Goal: Task Accomplishment & Management: Manage account settings

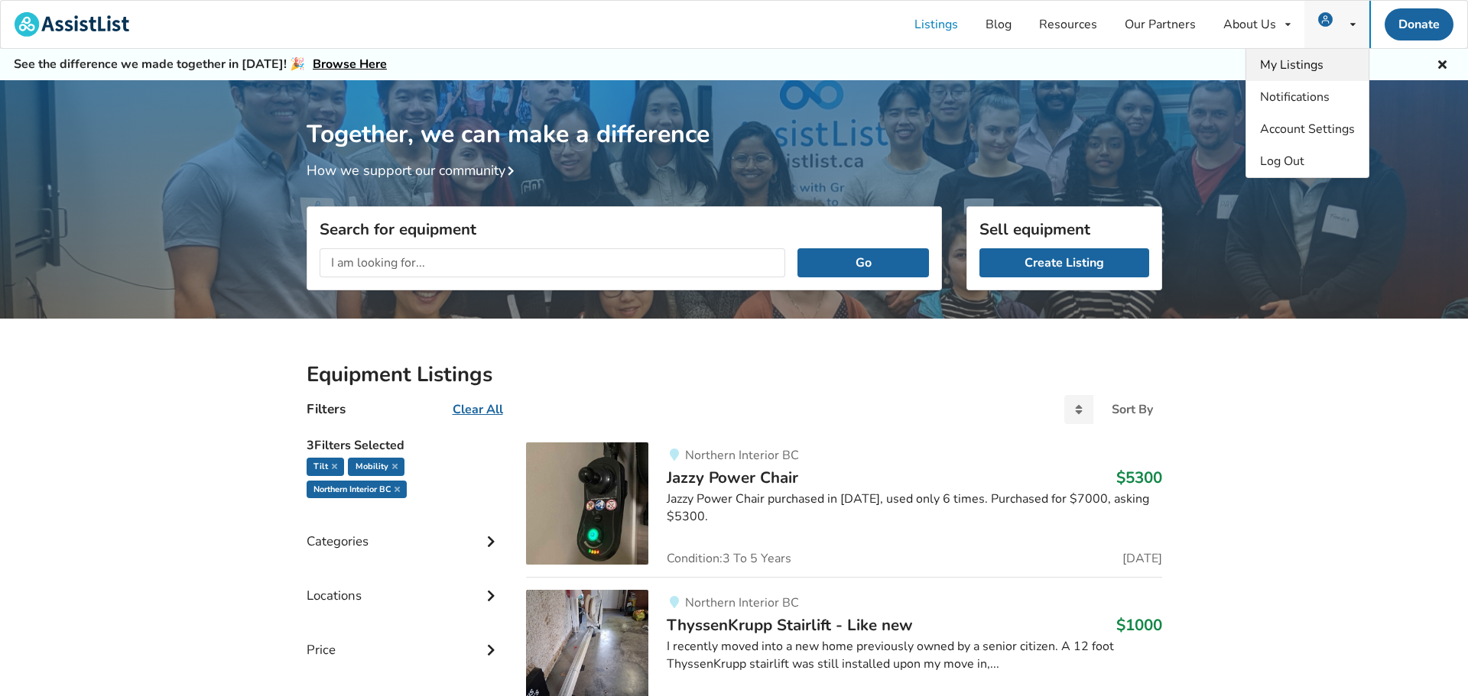
click at [1310, 66] on span "My Listings" at bounding box center [1291, 65] width 63 height 17
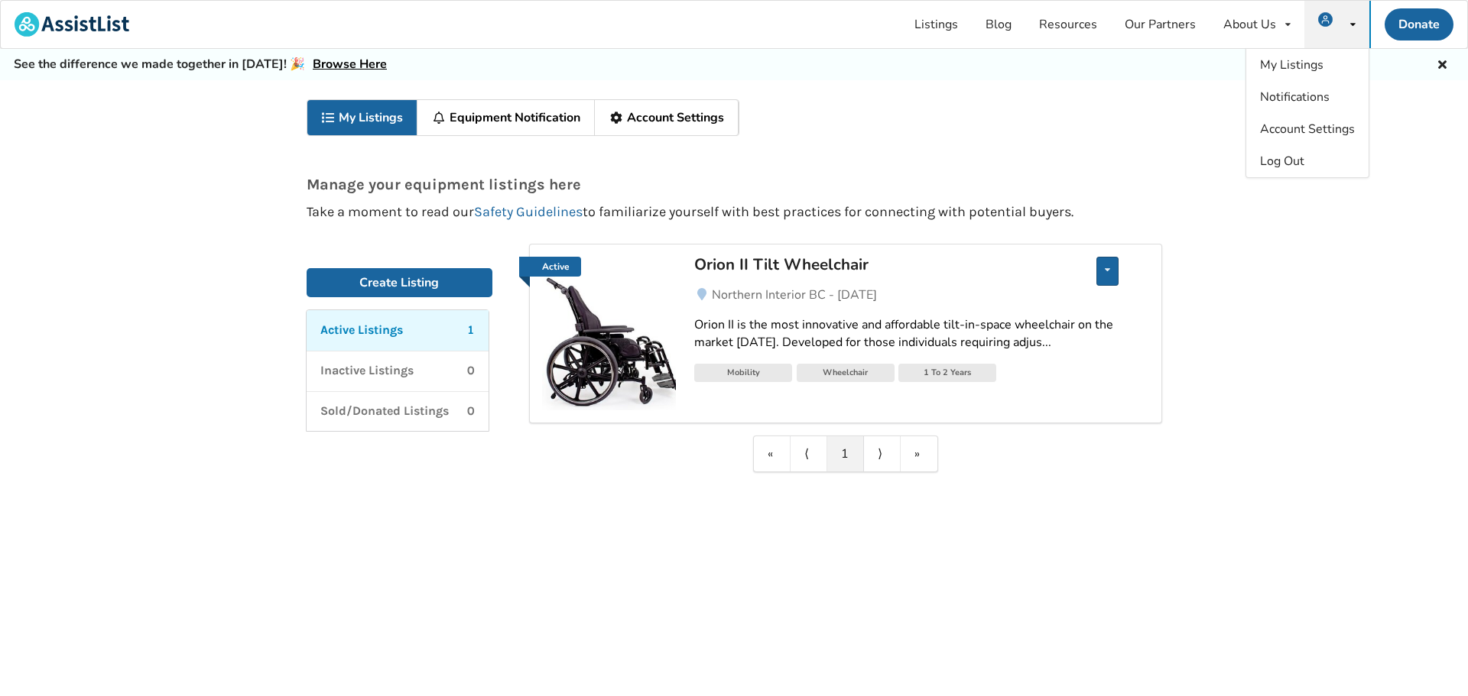
click at [1110, 273] on div "Edit listing Renew listing Mark as Sold Delete listing" at bounding box center [1107, 271] width 22 height 29
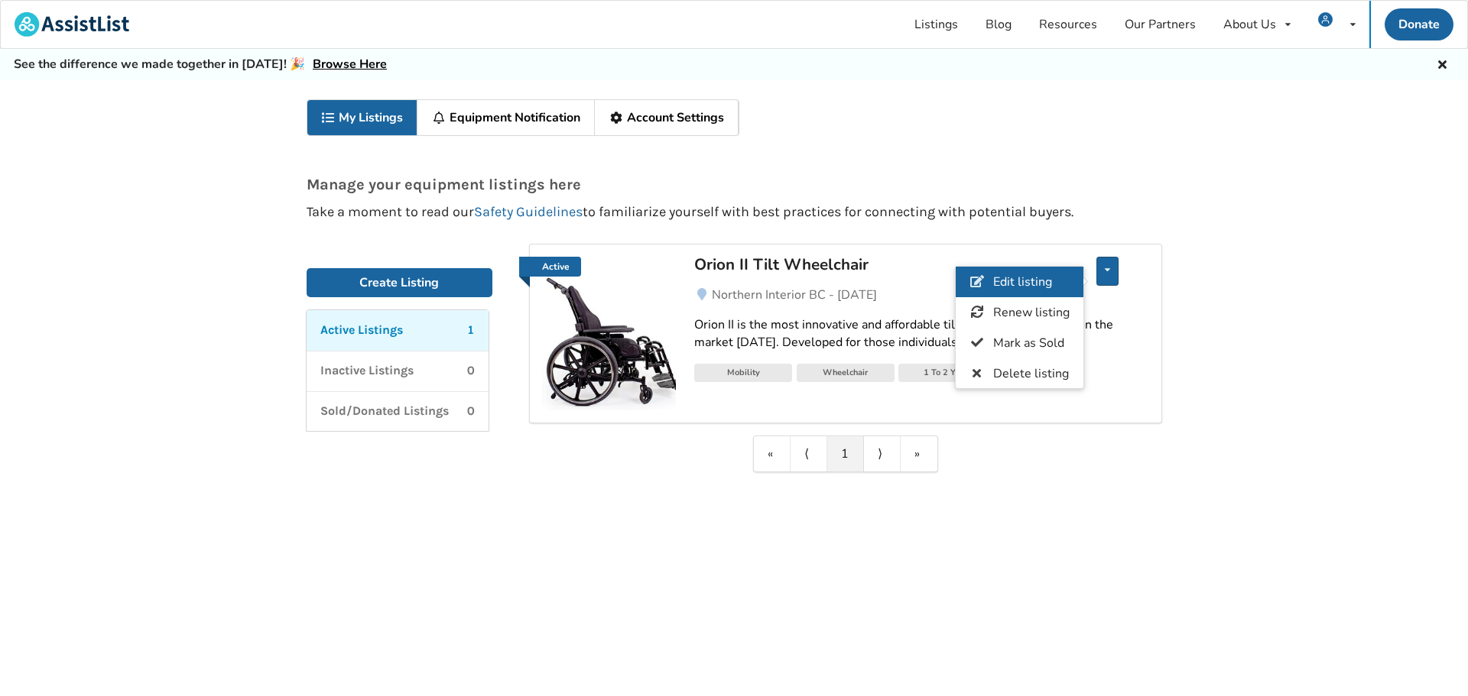
click at [1056, 278] on link "Edit listing" at bounding box center [1019, 282] width 128 height 31
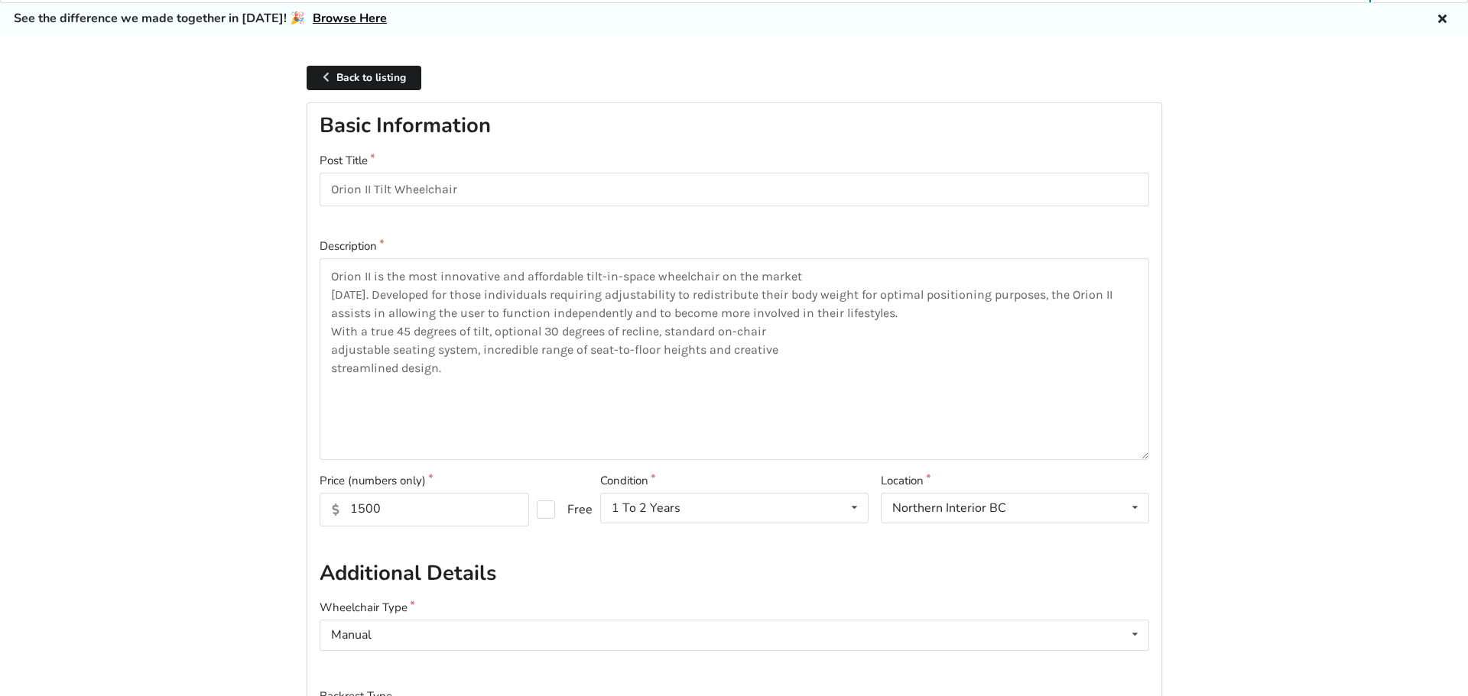
scroll to position [200, 0]
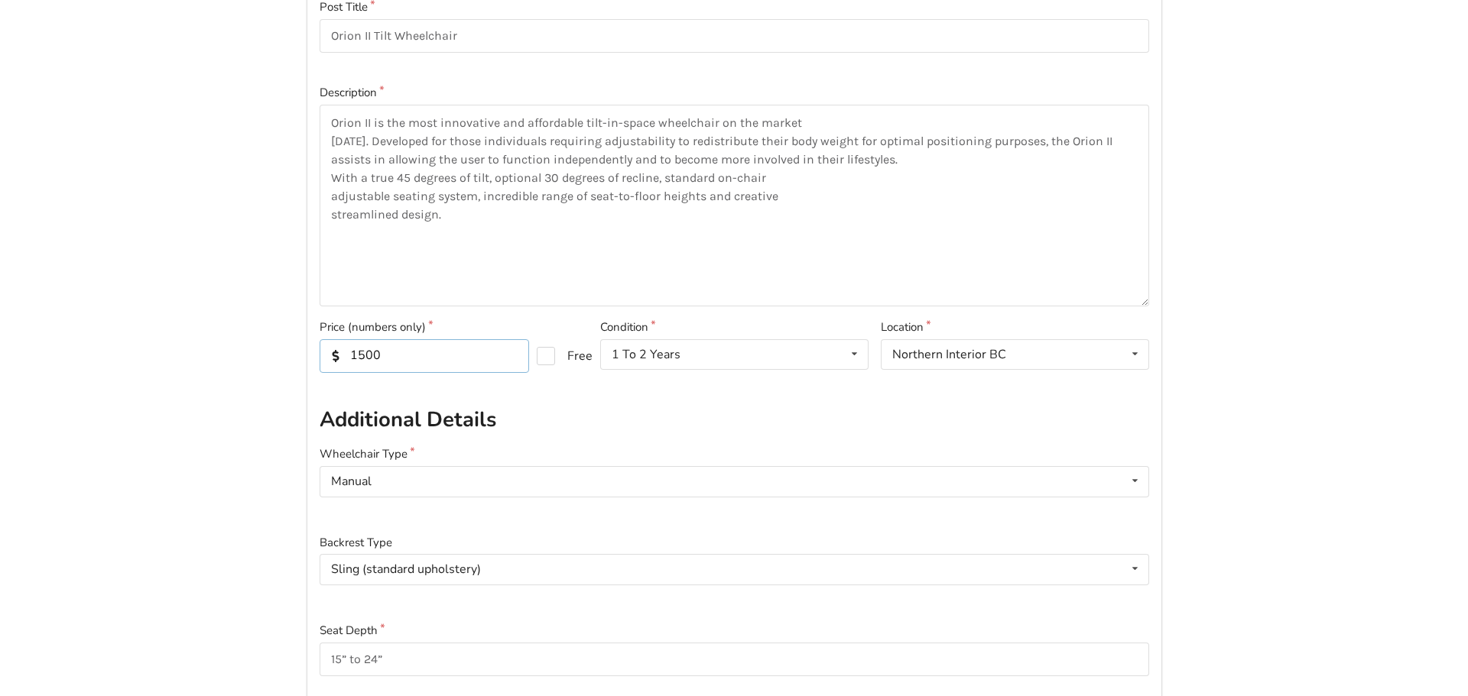
click at [425, 359] on input "1500" at bounding box center [424, 356] width 209 height 34
type input "1200"
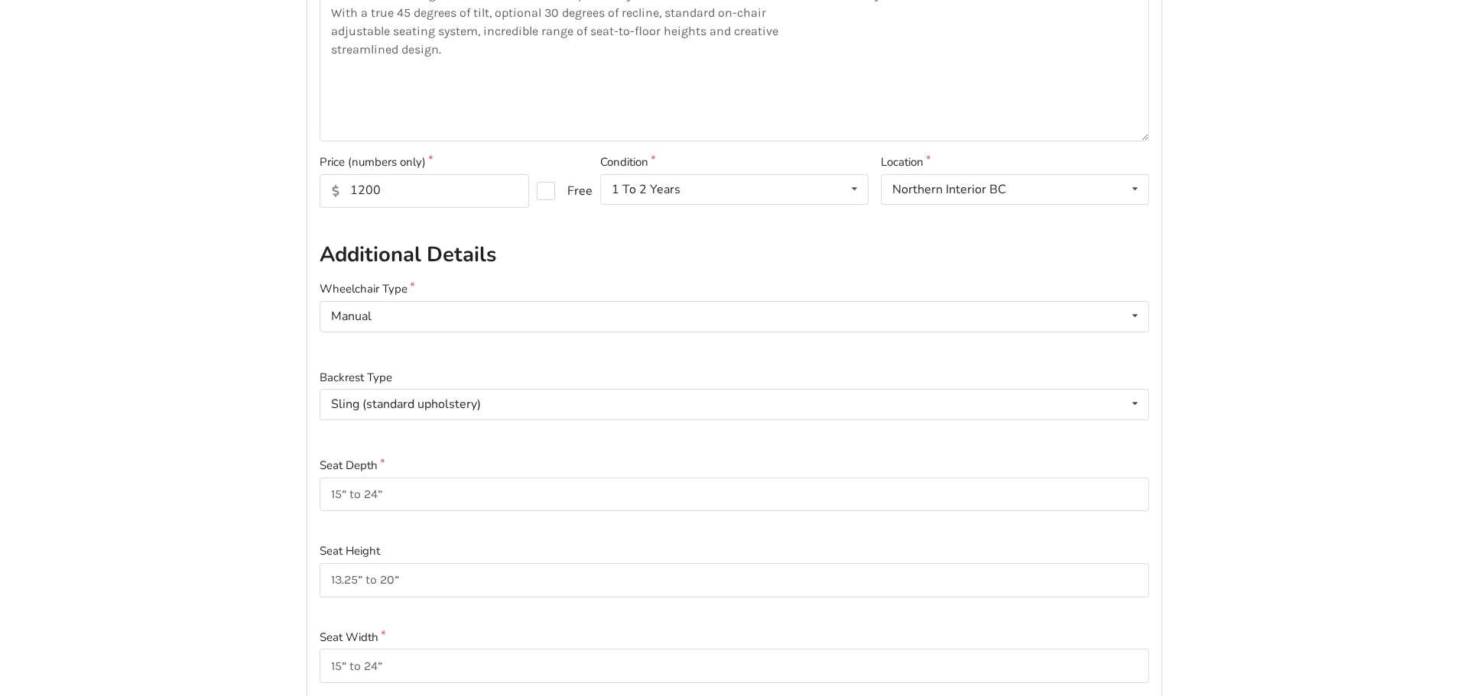
scroll to position [373, 0]
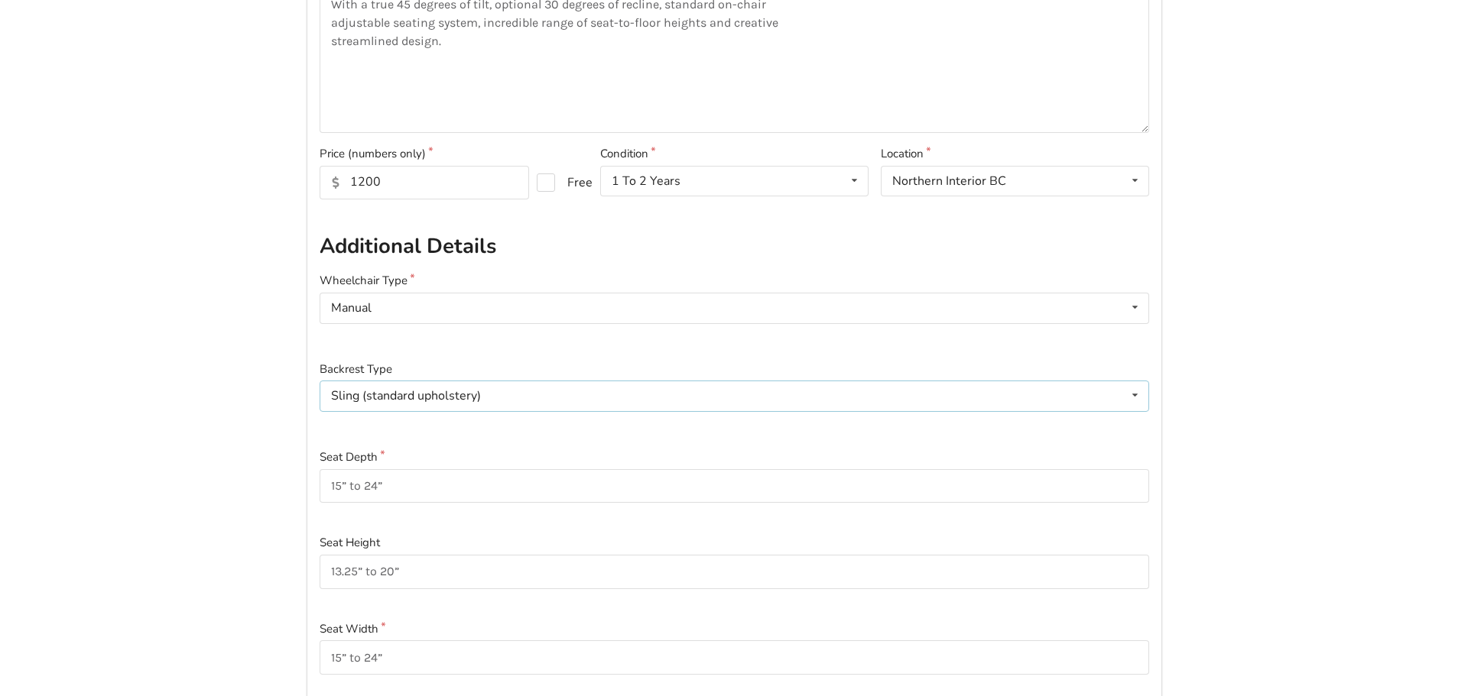
click at [482, 401] on div "Sling (standard upholstery) Sling (standard upholstery) Hardshell (rigid) Tensi…" at bounding box center [734, 396] width 829 height 31
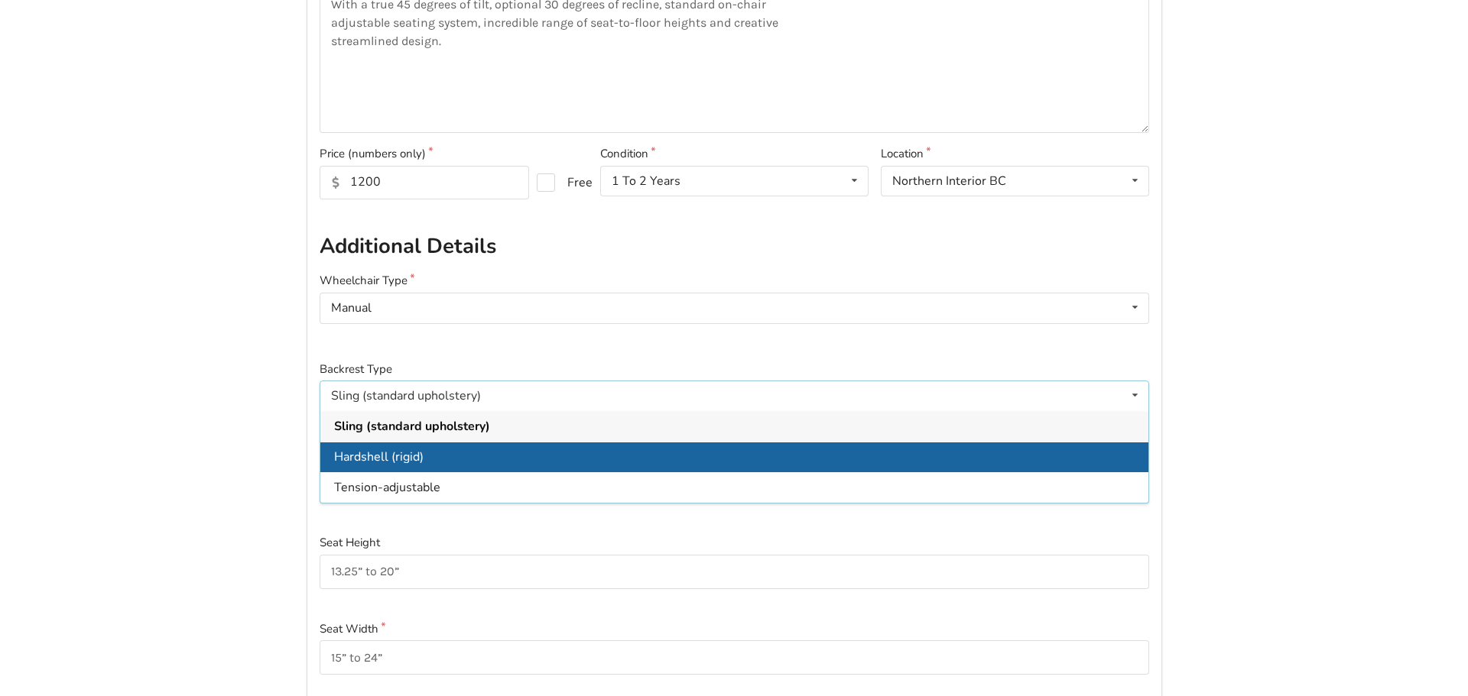
click at [441, 456] on div "Hardshell (rigid)" at bounding box center [734, 457] width 828 height 31
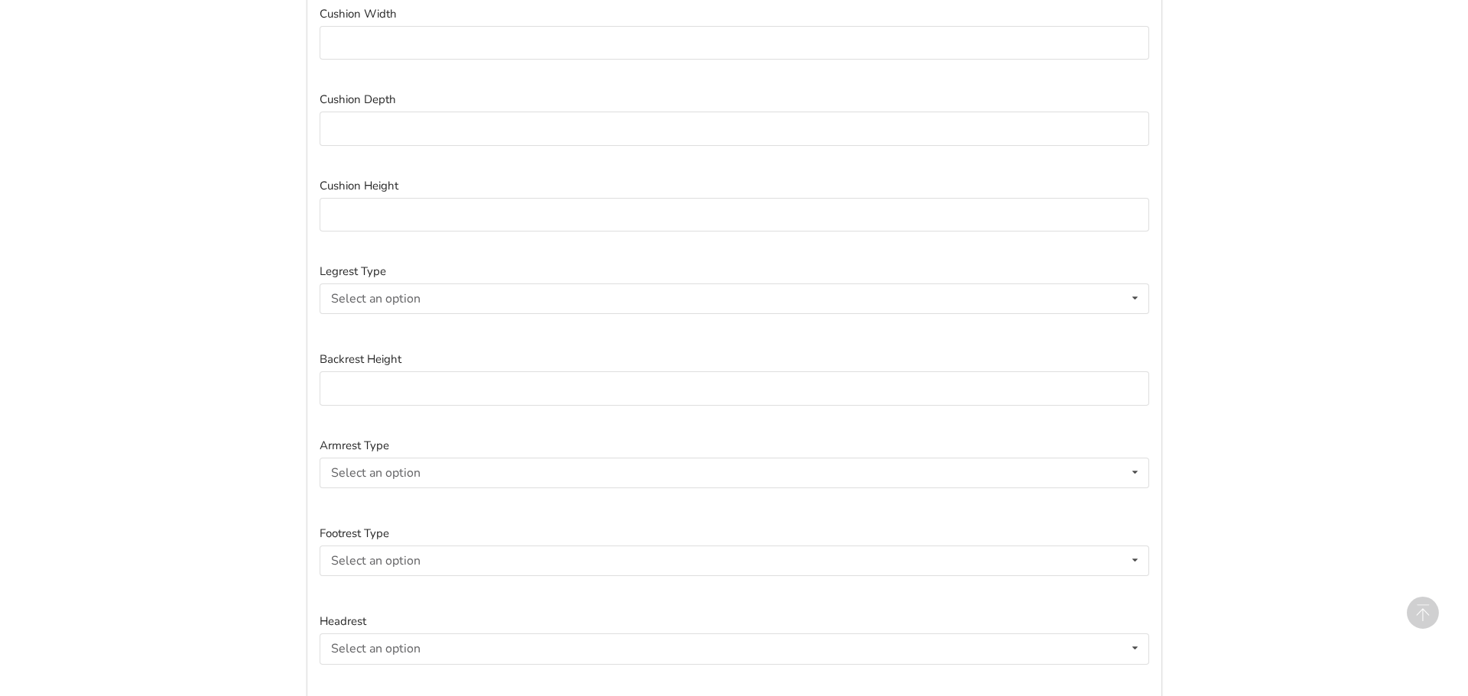
scroll to position [1390, 0]
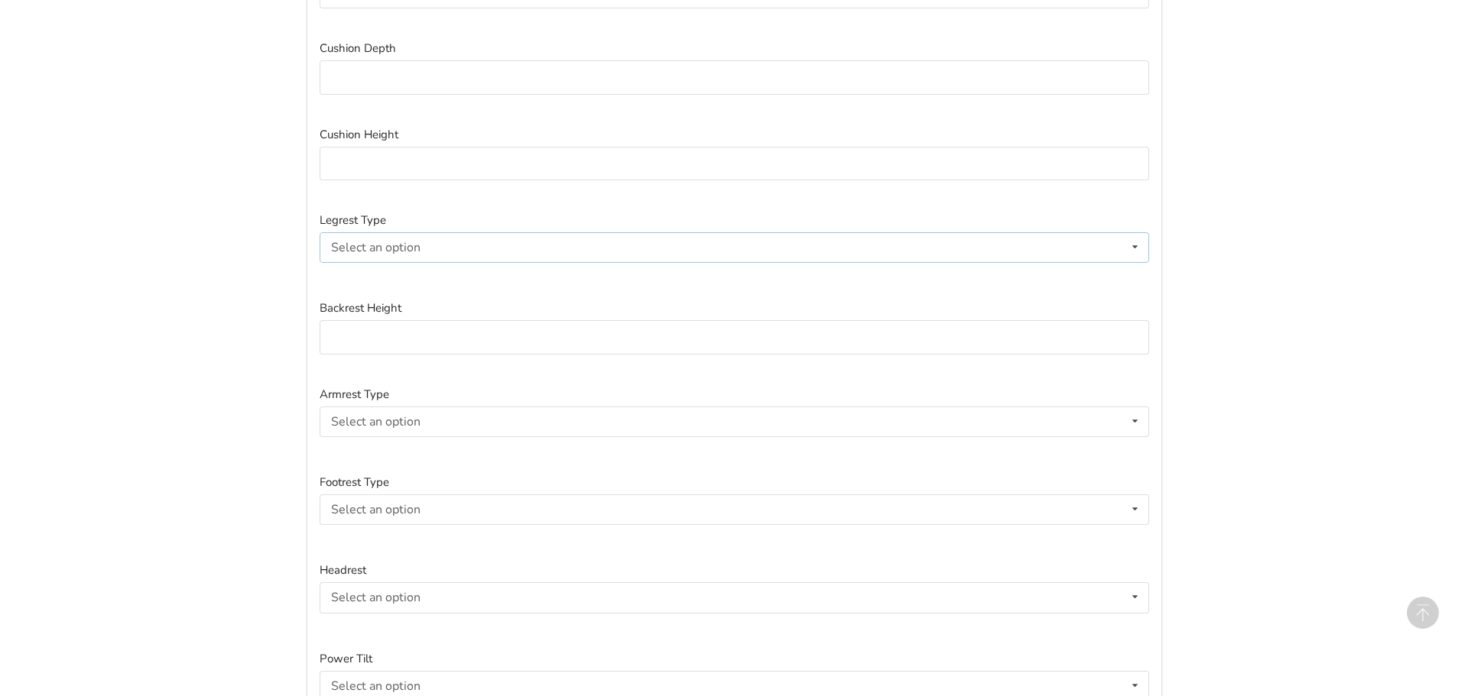
click at [410, 252] on div "Select an option" at bounding box center [375, 248] width 89 height 12
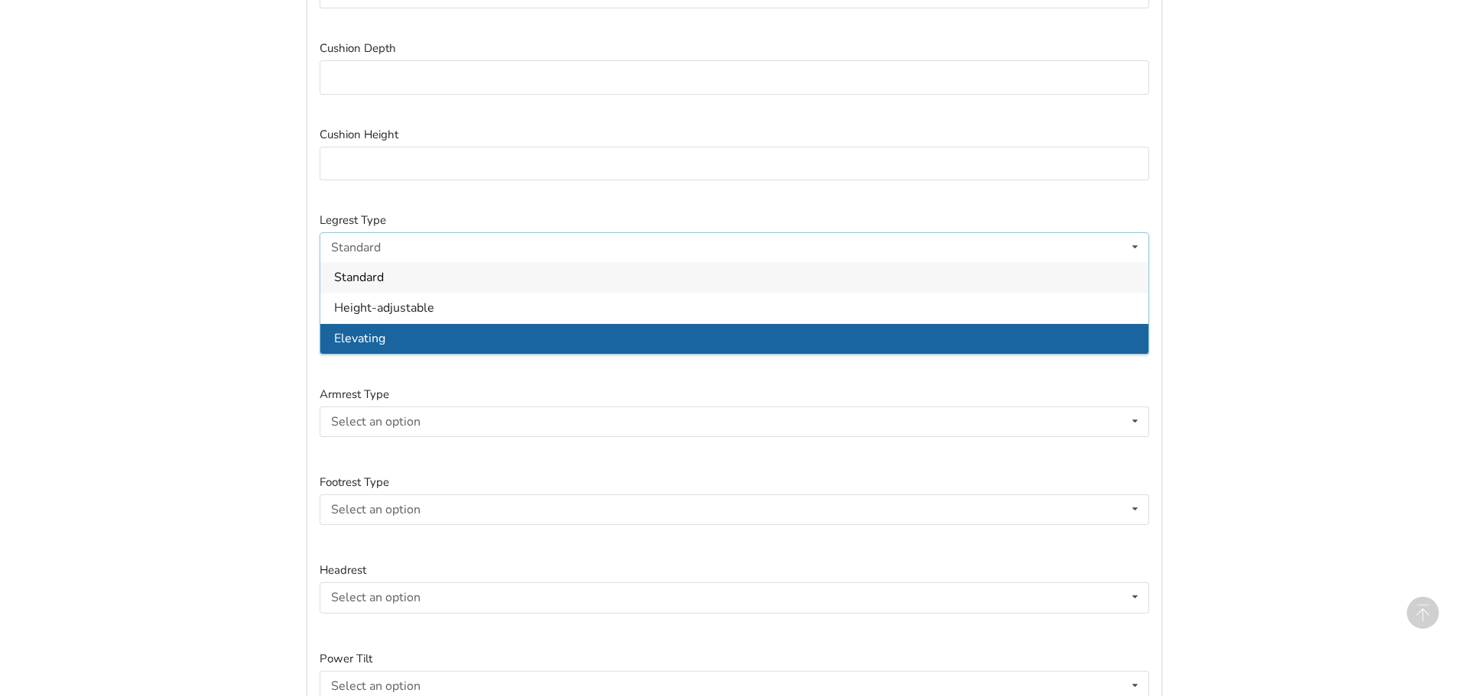
click at [408, 331] on div "Elevating" at bounding box center [734, 338] width 828 height 31
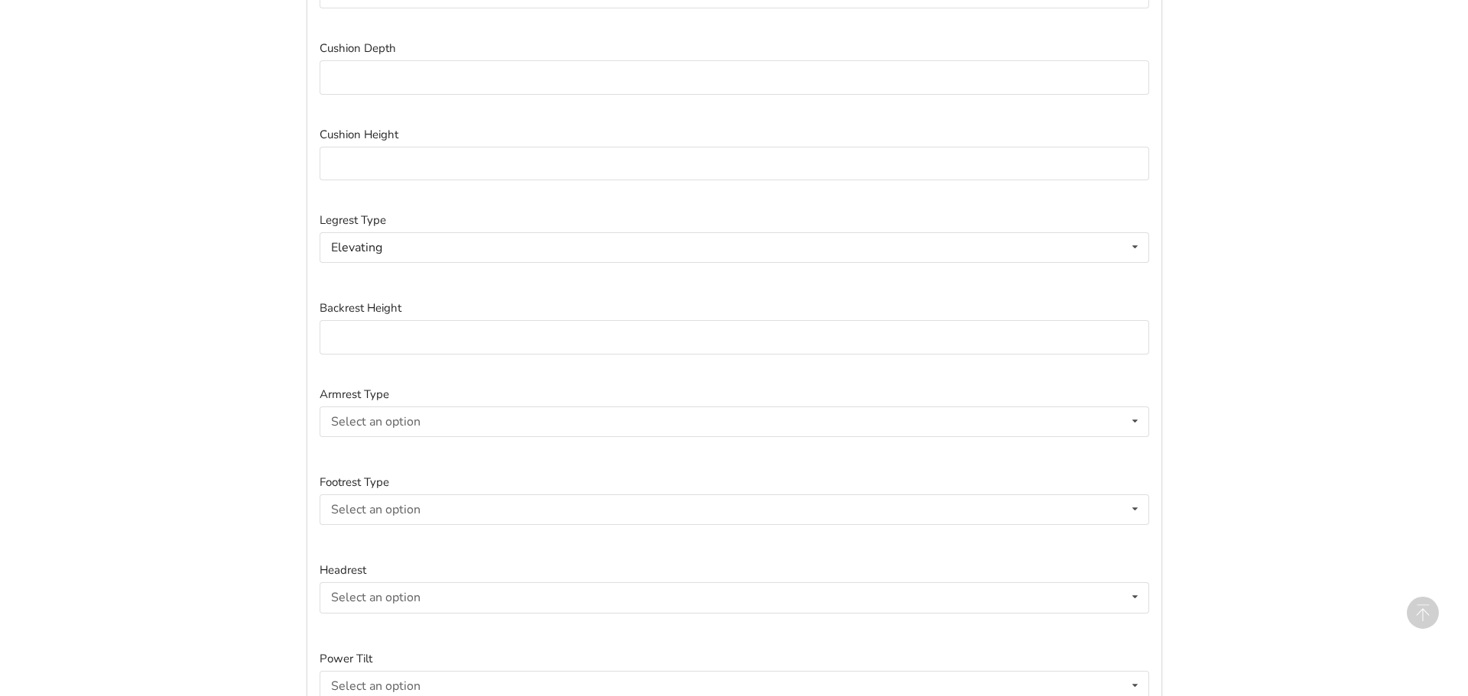
click at [185, 350] on div "Back to listing Basic Information Post Title Orion II Tilt Wheelchair Descripti…" at bounding box center [734, 355] width 1468 height 3328
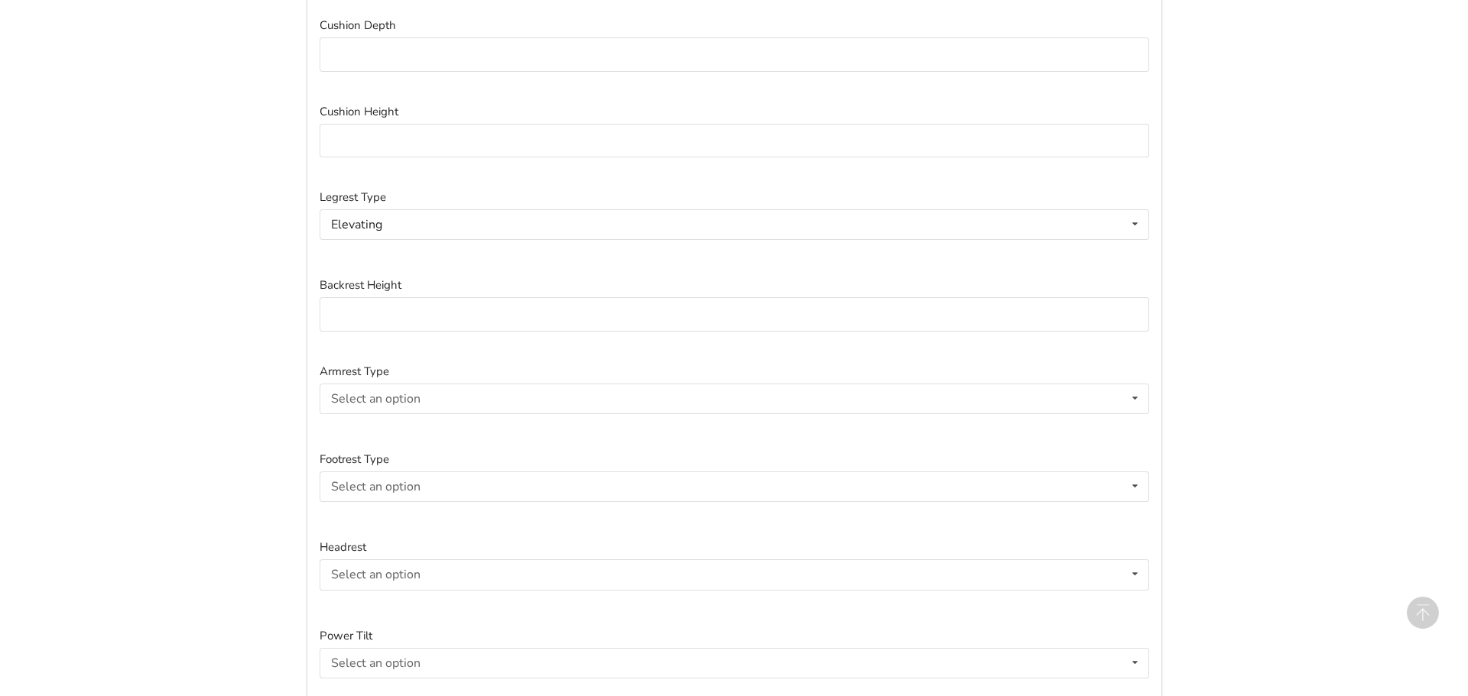
scroll to position [1413, 0]
click at [380, 307] on input at bounding box center [734, 314] width 829 height 34
click at [177, 349] on div "Back to listing Basic Information Post Title Orion II Tilt Wheelchair Descripti…" at bounding box center [734, 331] width 1468 height 3328
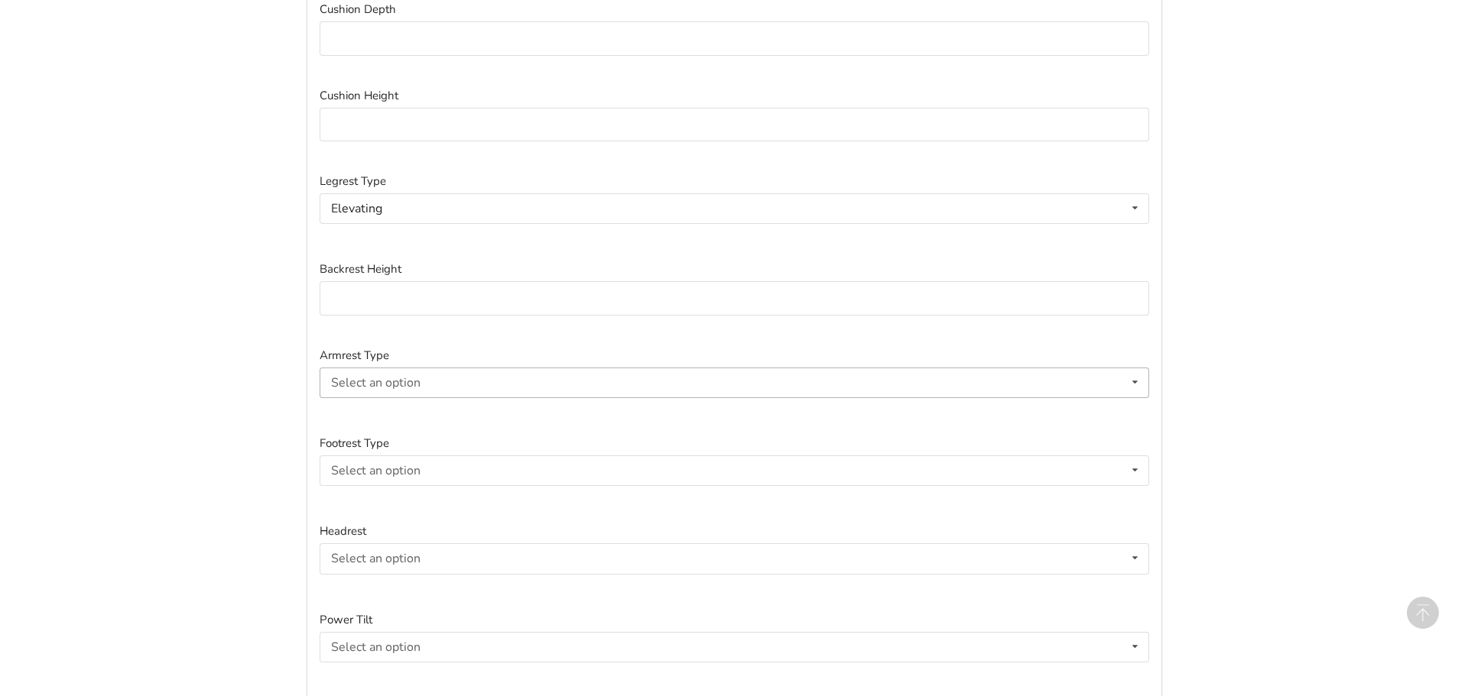
scroll to position [1429, 0]
click at [389, 378] on div "Select an option" at bounding box center [375, 382] width 89 height 12
click at [228, 375] on div "Back to listing Basic Information Post Title Orion II Tilt Wheelchair Descripti…" at bounding box center [734, 315] width 1468 height 3328
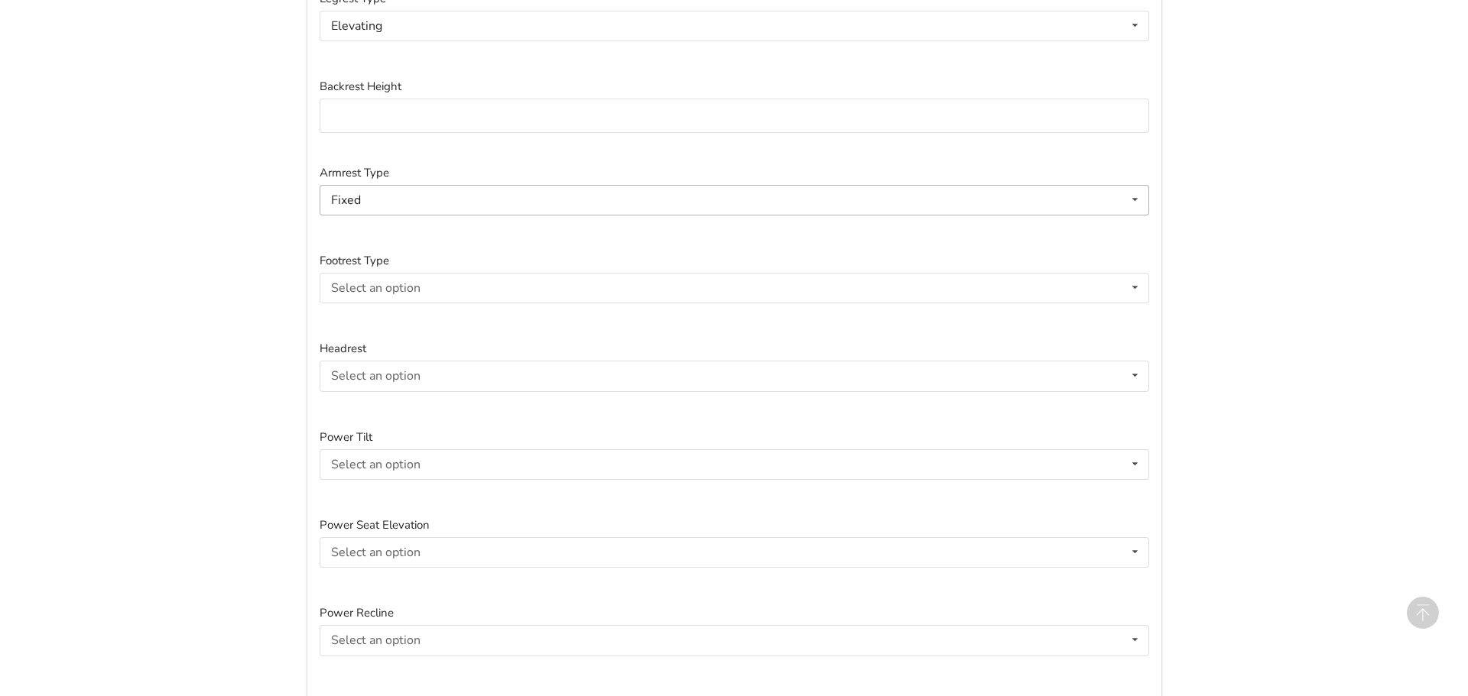
scroll to position [1617, 0]
click at [384, 276] on div "Select an option" at bounding box center [375, 282] width 89 height 12
click at [229, 308] on div "Back to listing Basic Information Post Title Orion II Tilt Wheelchair Descripti…" at bounding box center [734, 127] width 1468 height 3328
click at [333, 359] on div "Select an option Included Not included" at bounding box center [734, 370] width 829 height 31
click at [260, 360] on div "Back to listing Basic Information Post Title Orion II Tilt Wheelchair Descripti…" at bounding box center [734, 127] width 1468 height 3328
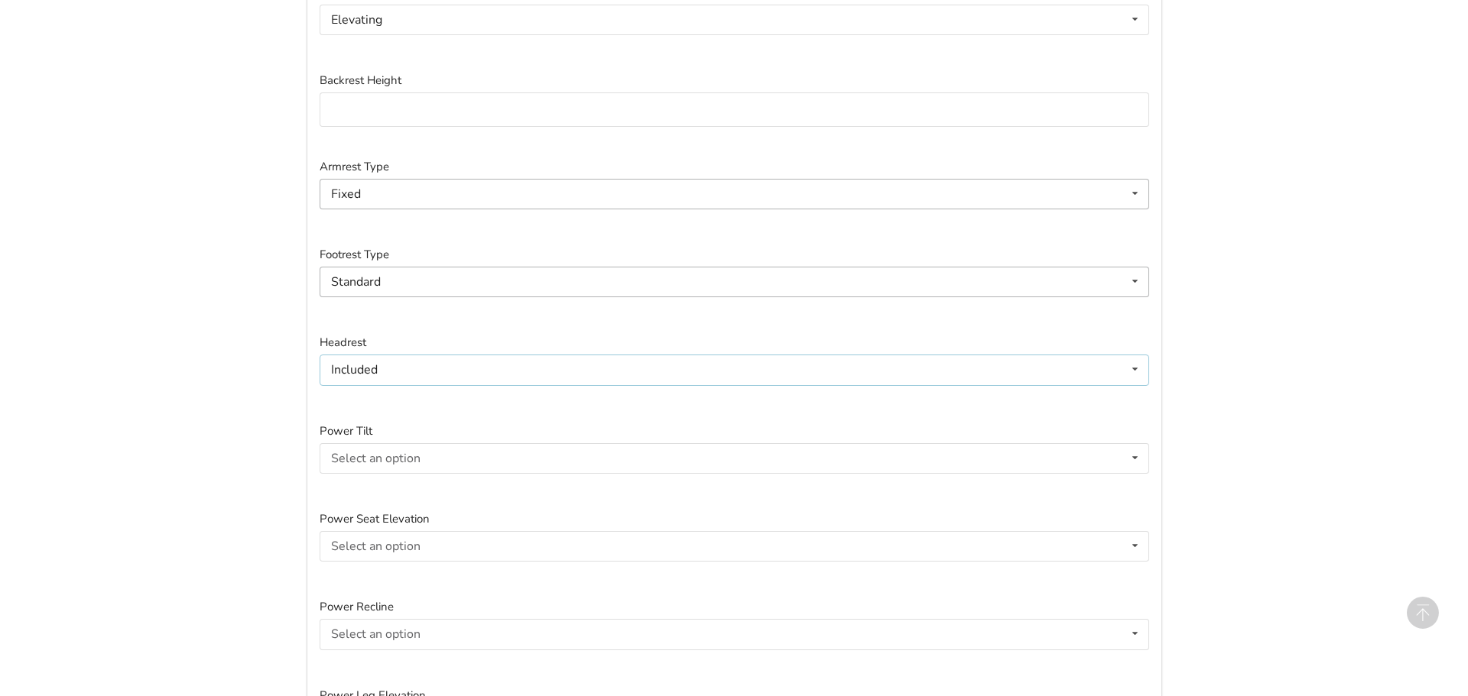
click at [375, 374] on div "Included" at bounding box center [354, 370] width 47 height 12
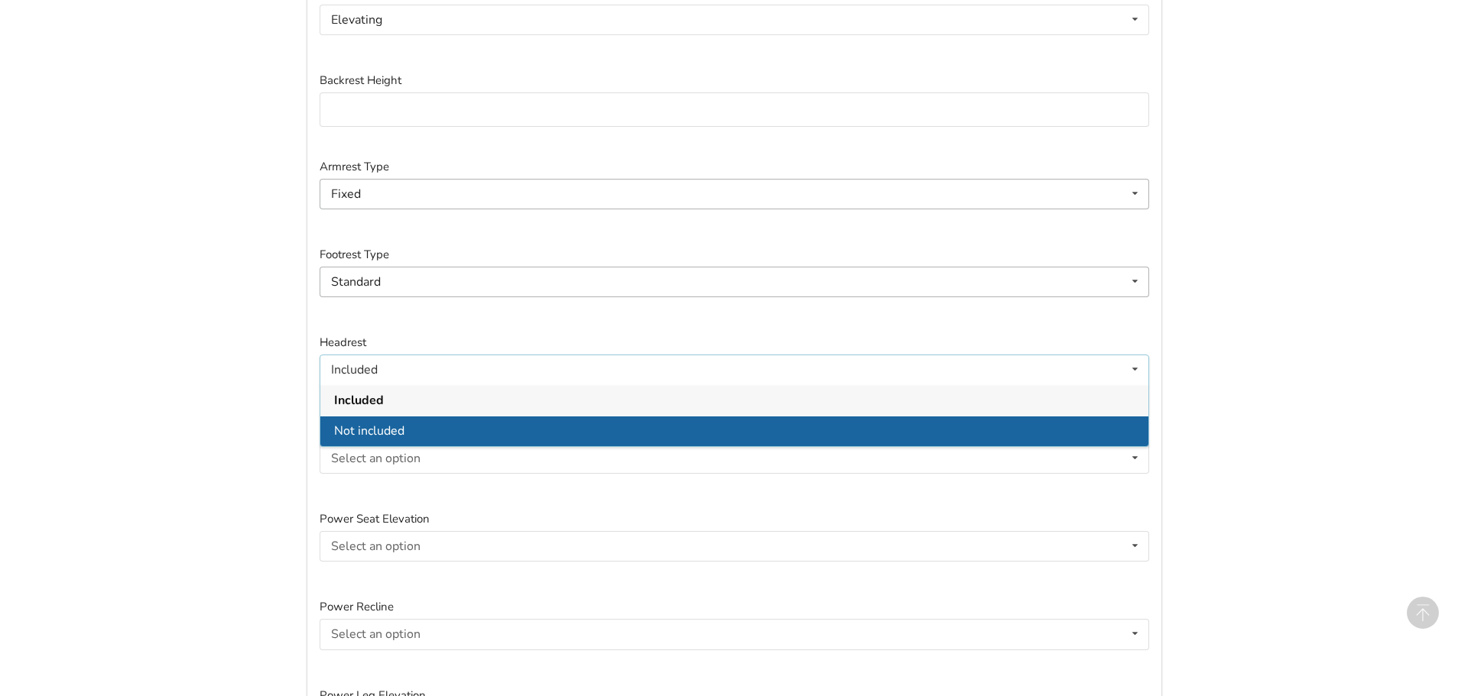
click at [366, 430] on span "Not included" at bounding box center [369, 431] width 70 height 17
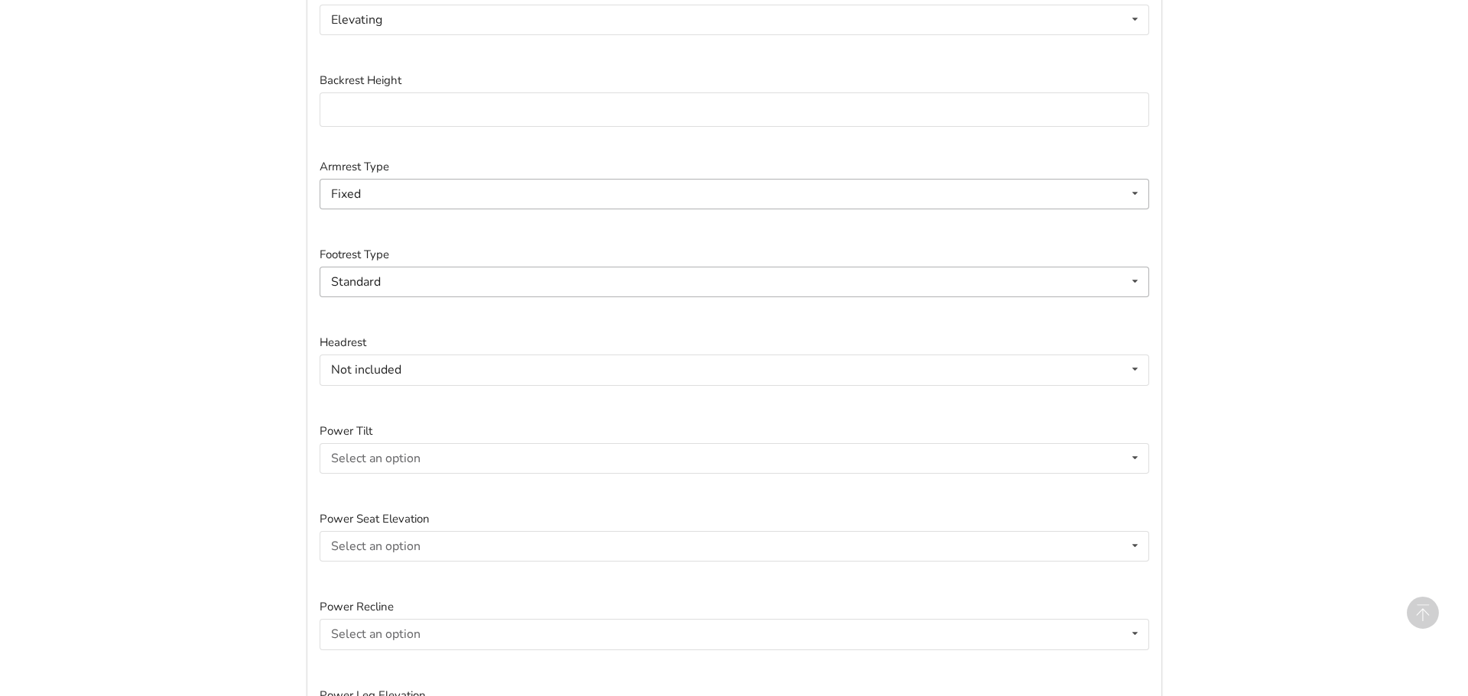
click at [251, 420] on div "Back to listing Basic Information Post Title Orion II Tilt Wheelchair Descripti…" at bounding box center [734, 127] width 1468 height 3328
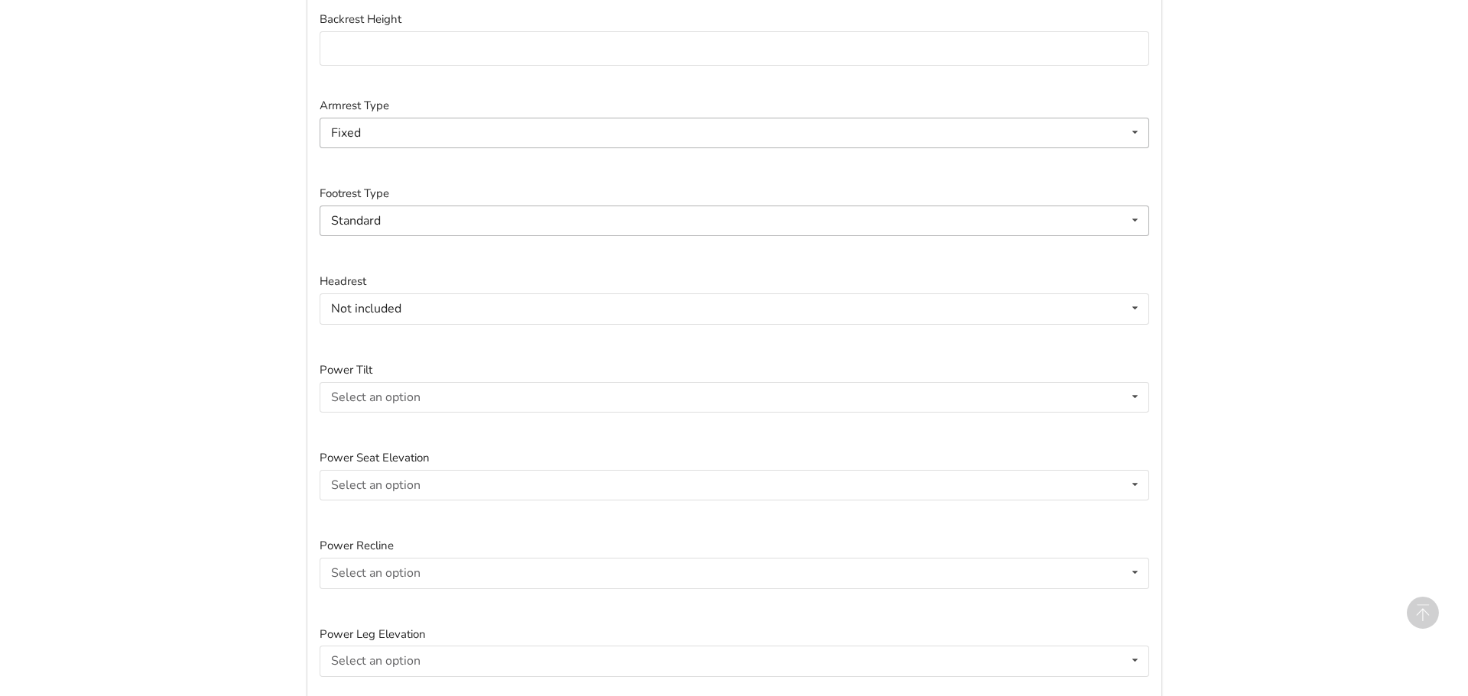
scroll to position [1725, 0]
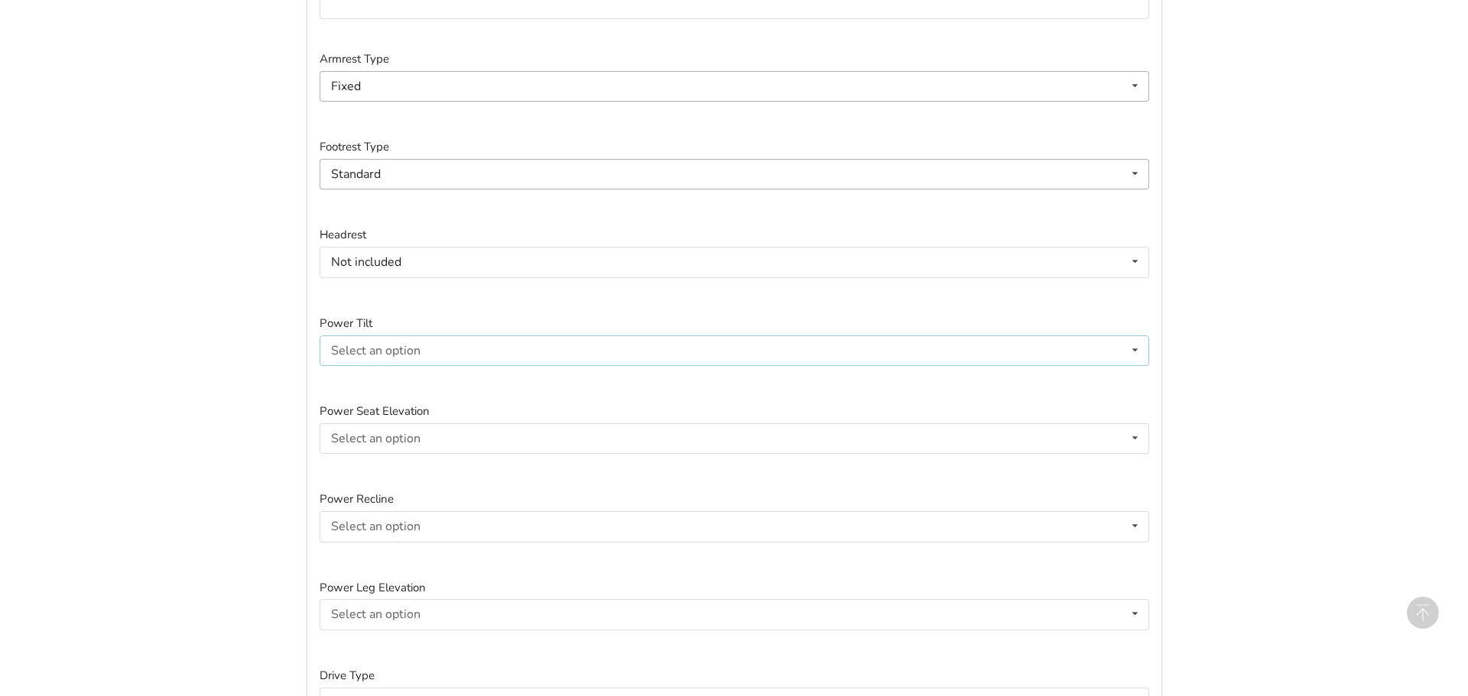
click at [373, 354] on div "Select an option" at bounding box center [375, 351] width 89 height 12
click at [250, 402] on div "Back to listing Basic Information Post Title Orion II Tilt Wheelchair Descripti…" at bounding box center [734, 19] width 1468 height 3328
click at [336, 339] on div "Included Included Not included" at bounding box center [734, 351] width 829 height 31
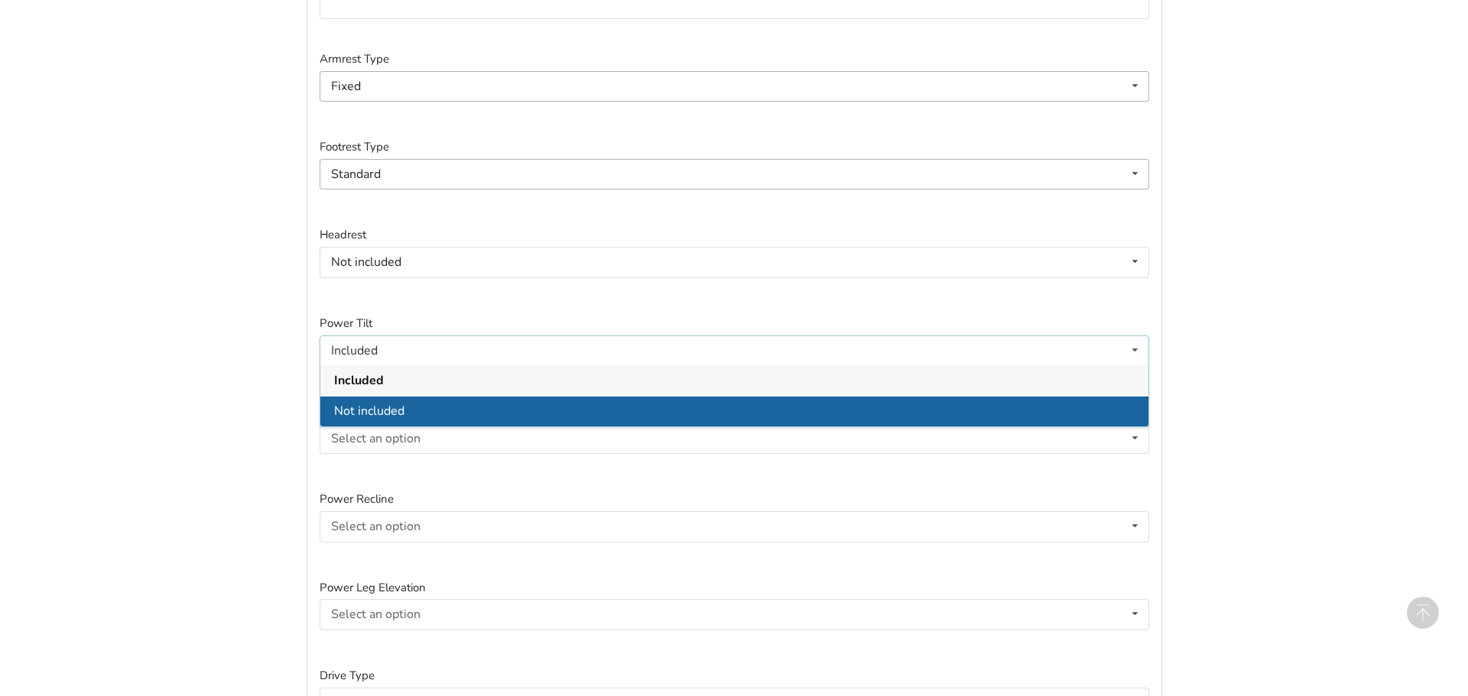
click at [336, 406] on span "Not included" at bounding box center [369, 411] width 70 height 17
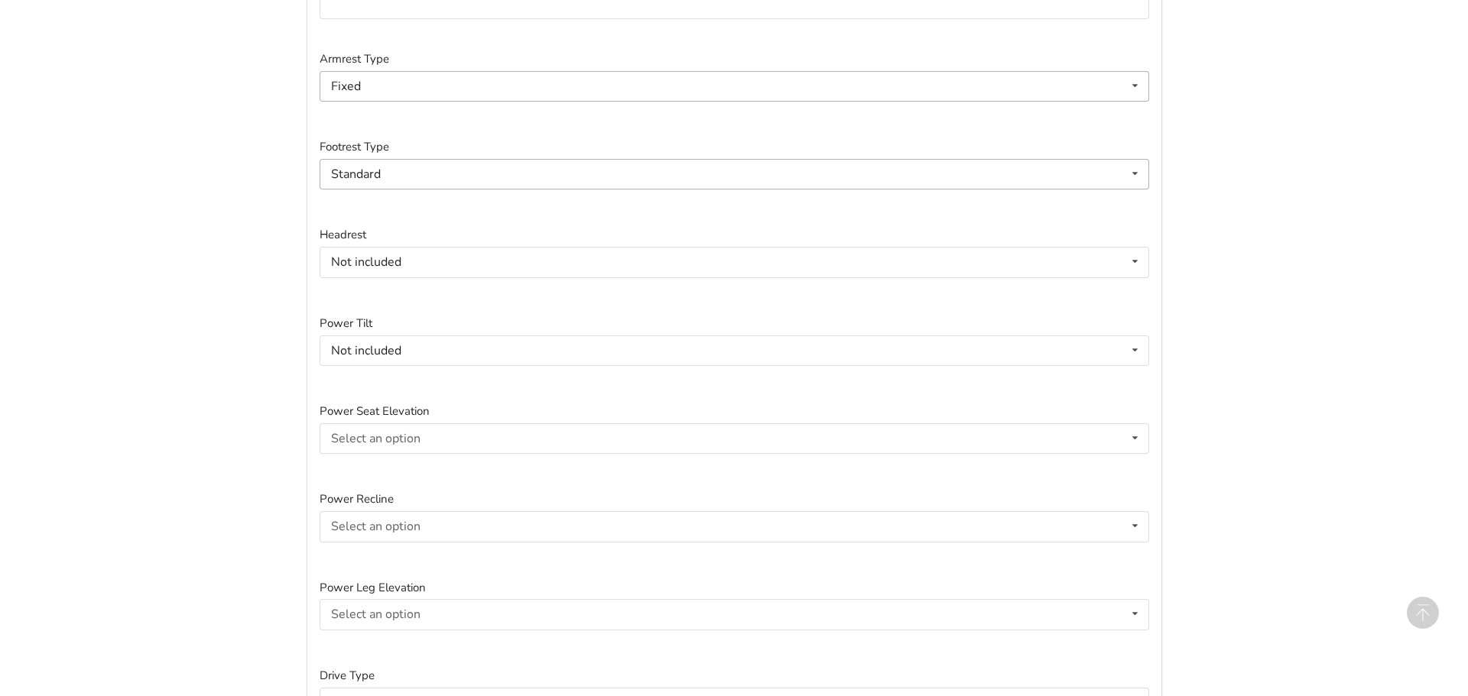
click at [199, 407] on div "Back to listing Basic Information Post Title Orion II Tilt Wheelchair Descripti…" at bounding box center [734, 19] width 1468 height 3328
click at [374, 357] on div "Not included" at bounding box center [366, 351] width 70 height 12
click at [252, 367] on div "Back to listing Basic Information Post Title Orion II Tilt Wheelchair Descripti…" at bounding box center [734, 19] width 1468 height 3328
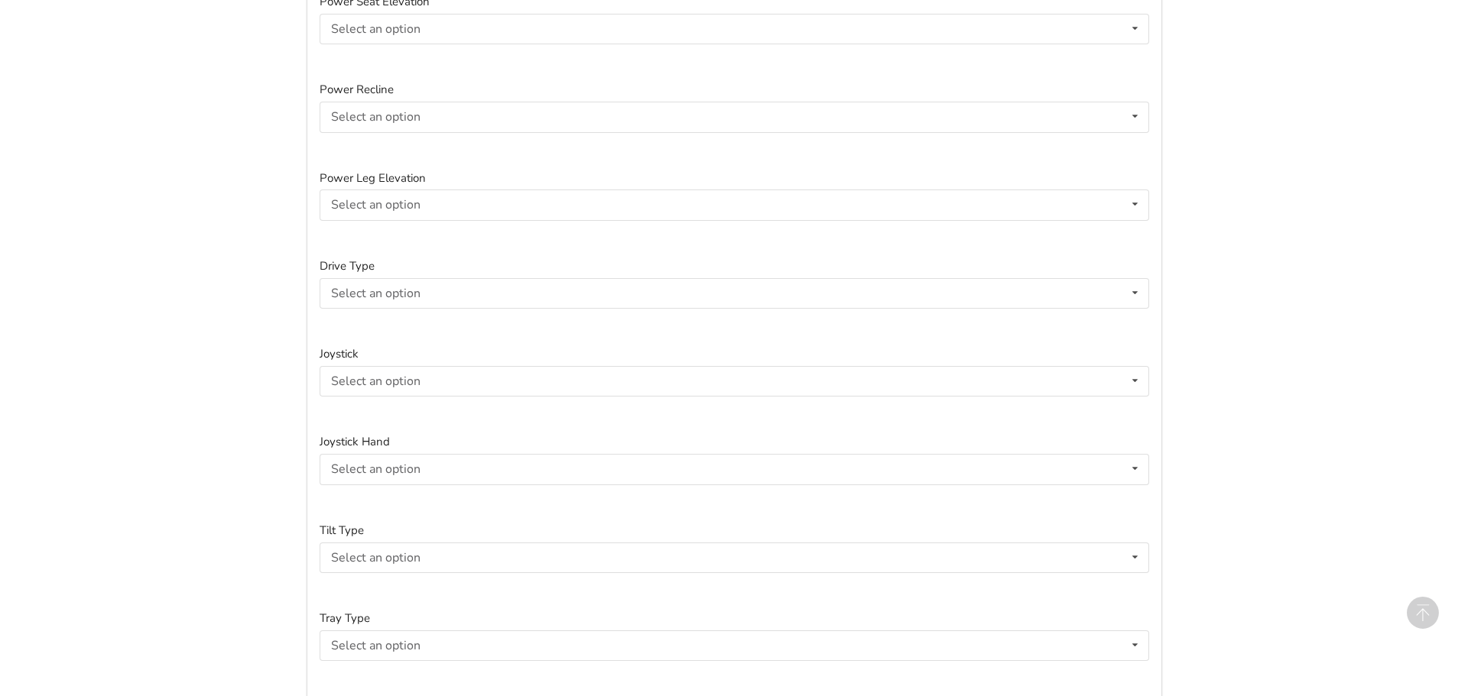
scroll to position [2147, 0]
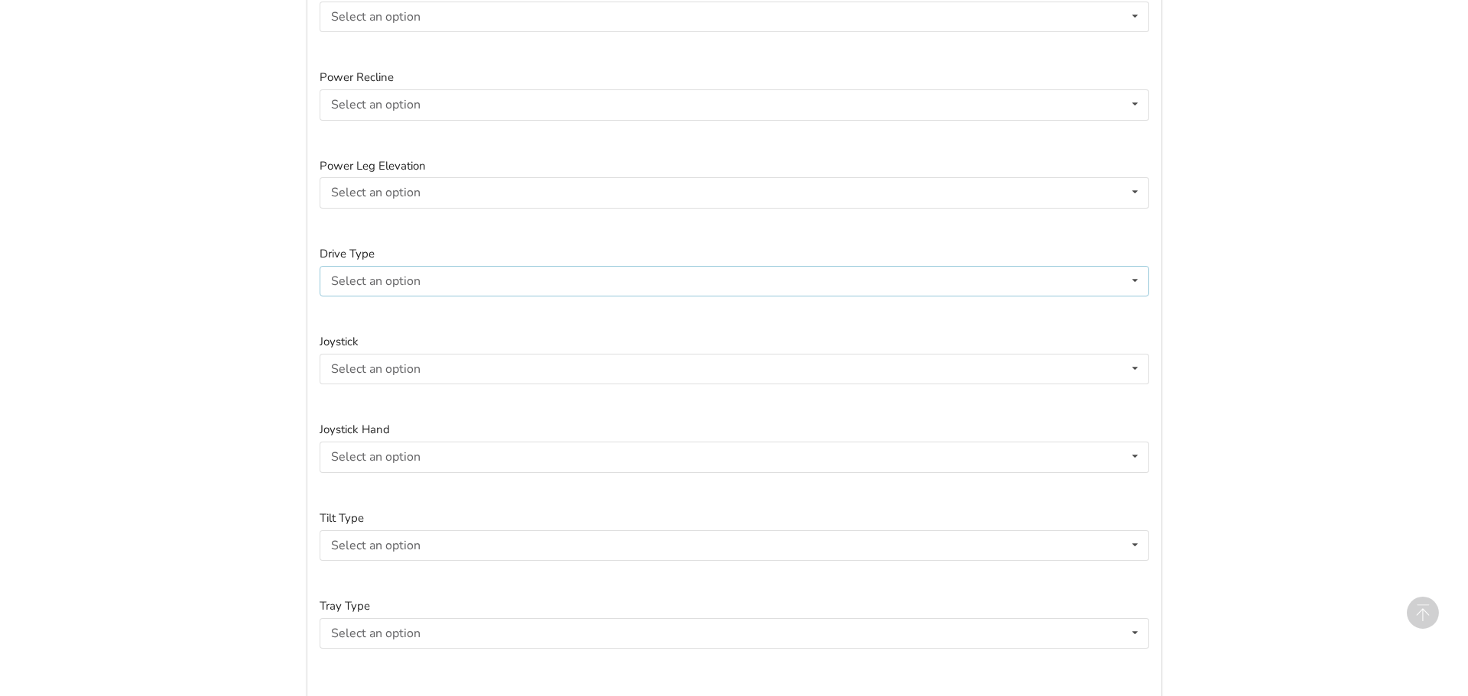
click at [410, 279] on div "Select an option" at bounding box center [375, 281] width 89 height 12
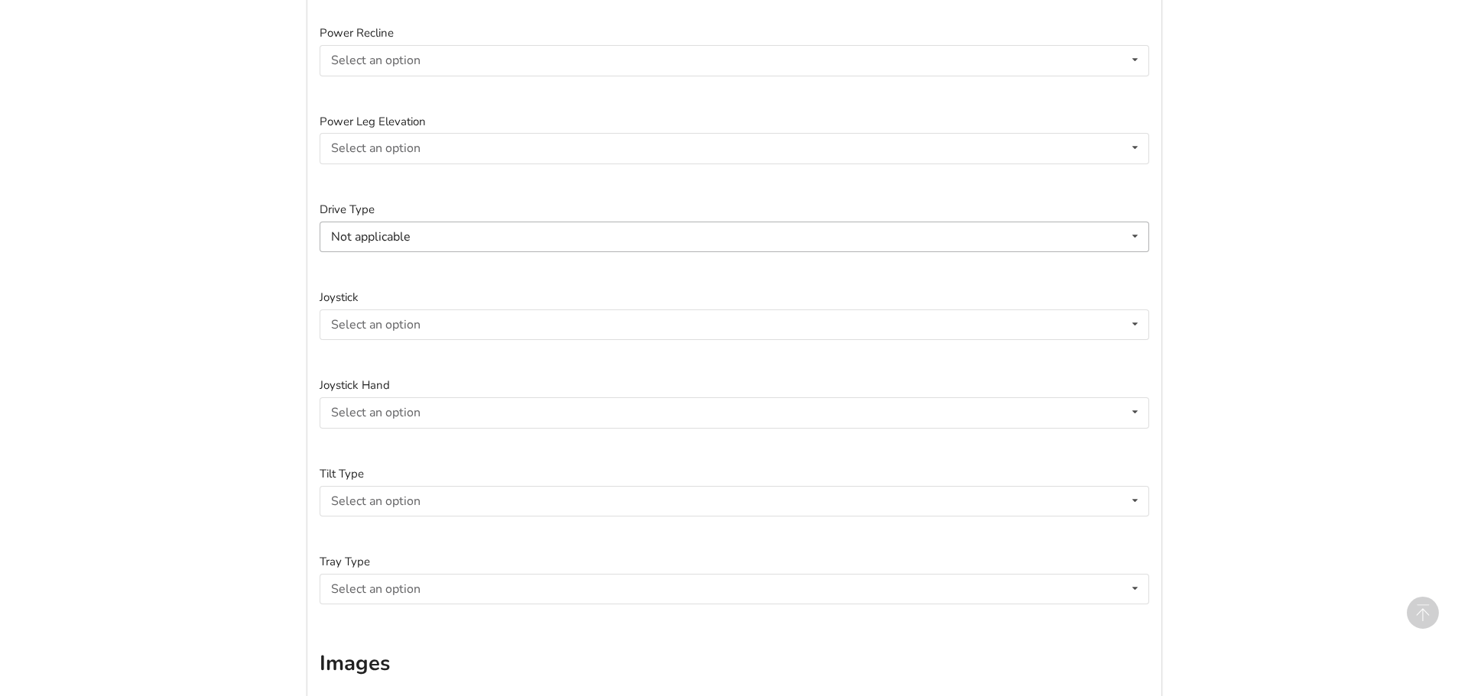
scroll to position [2233, 0]
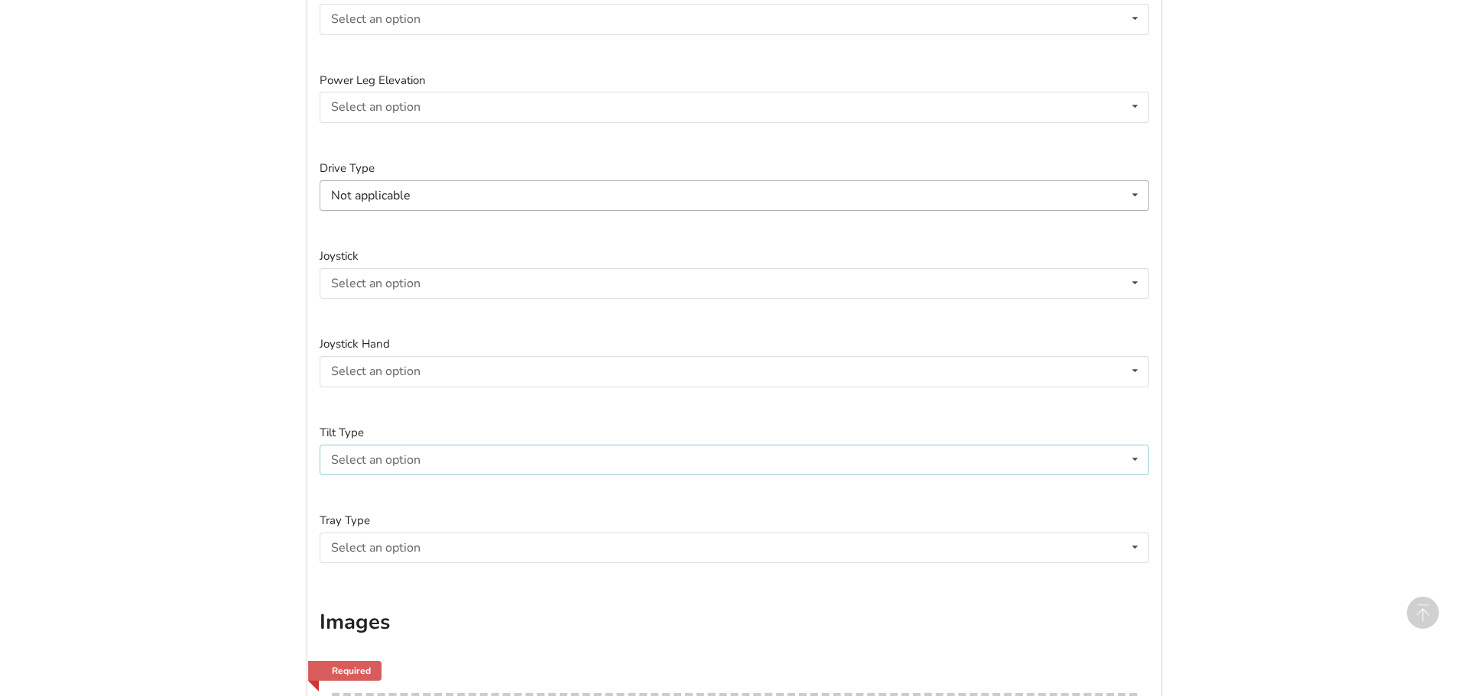
click at [434, 460] on div "Select an option Not applicable Foot tilt Hand tilt" at bounding box center [734, 460] width 829 height 31
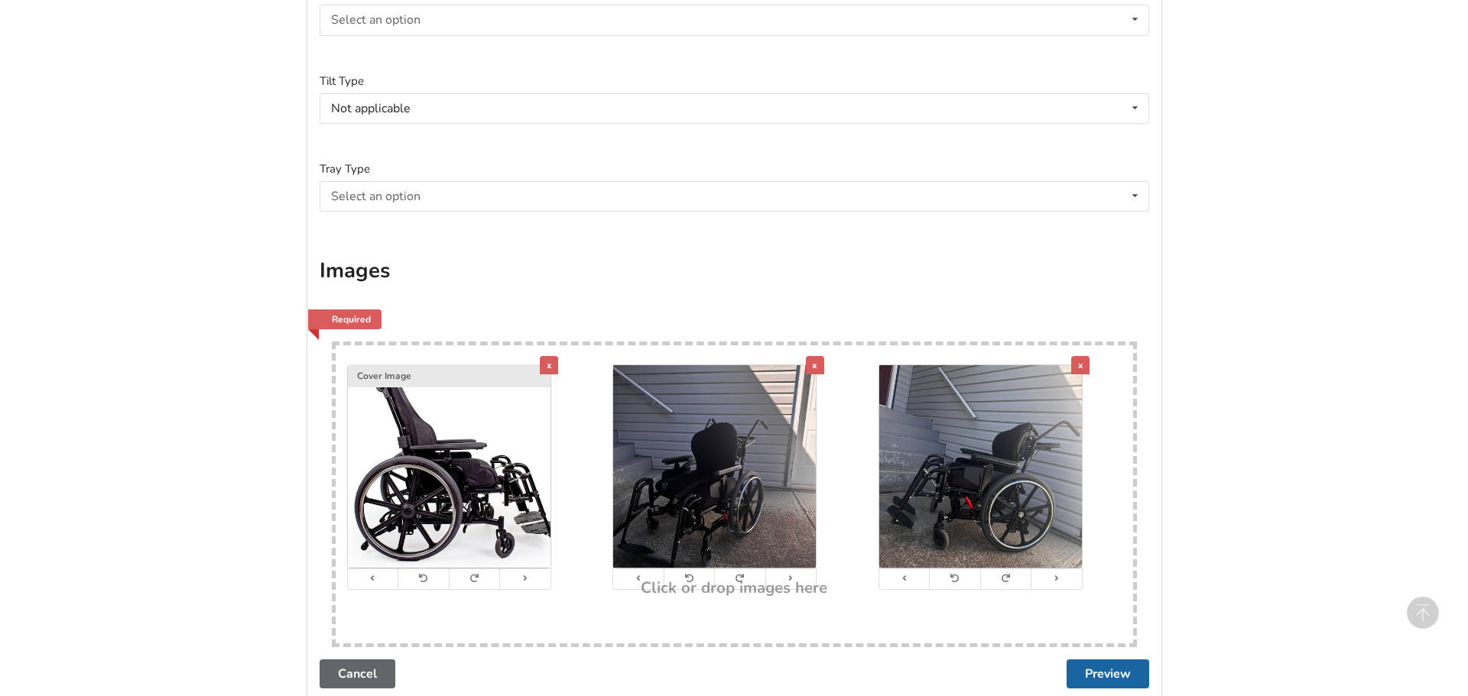
scroll to position [2758, 0]
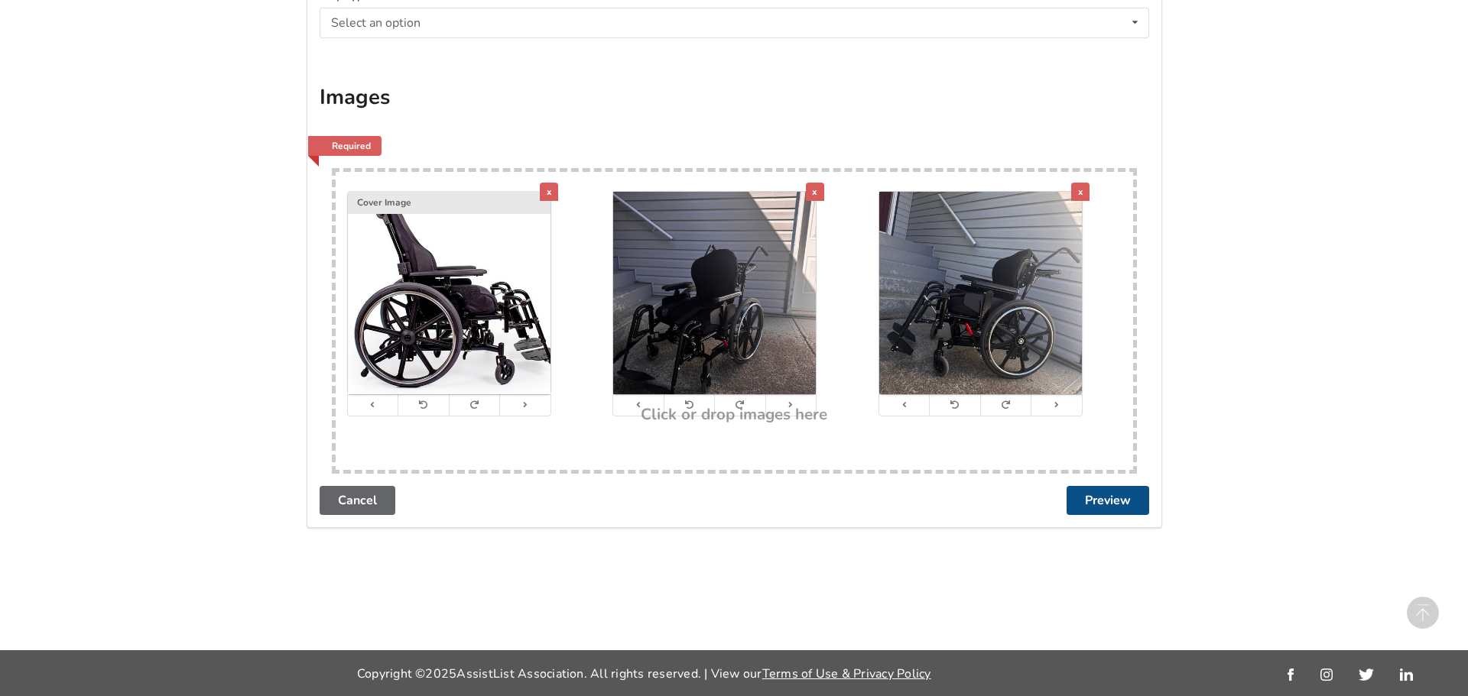
click at [1098, 508] on button "Preview" at bounding box center [1107, 500] width 83 height 29
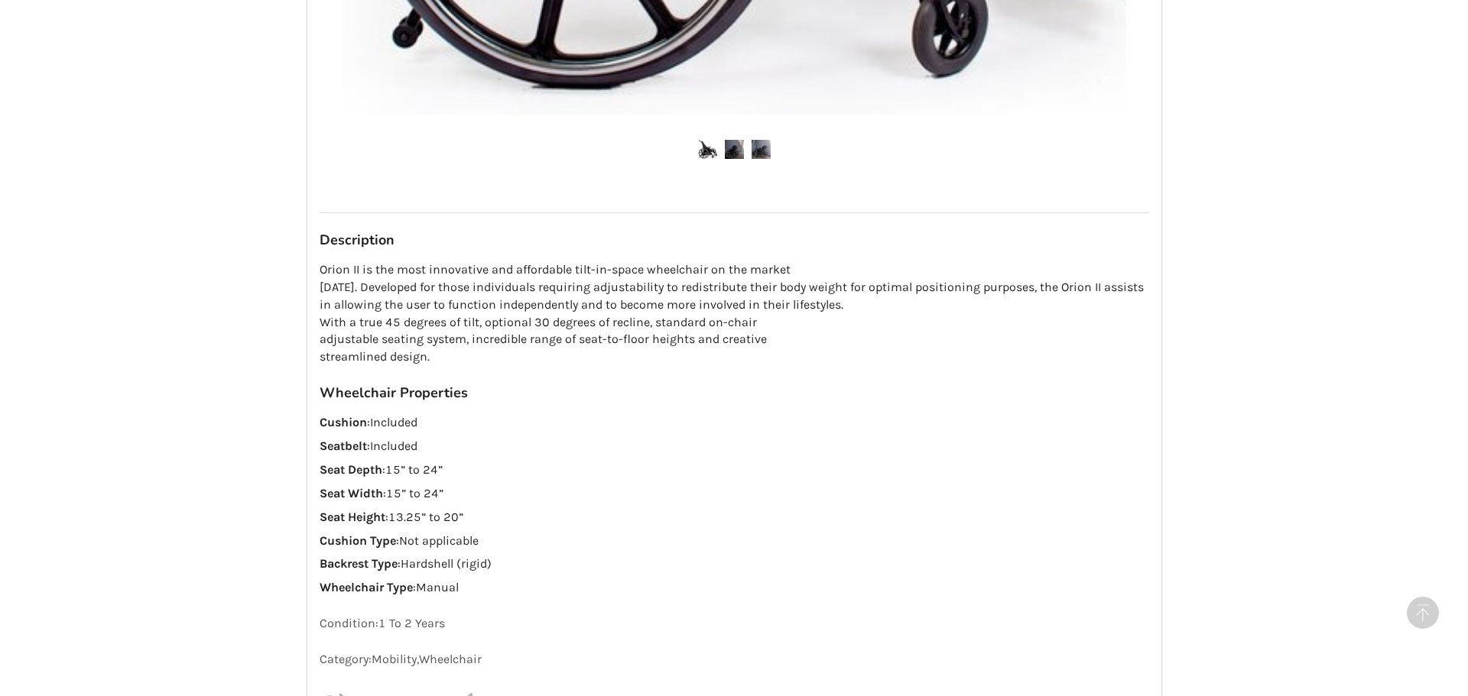
scroll to position [1225, 0]
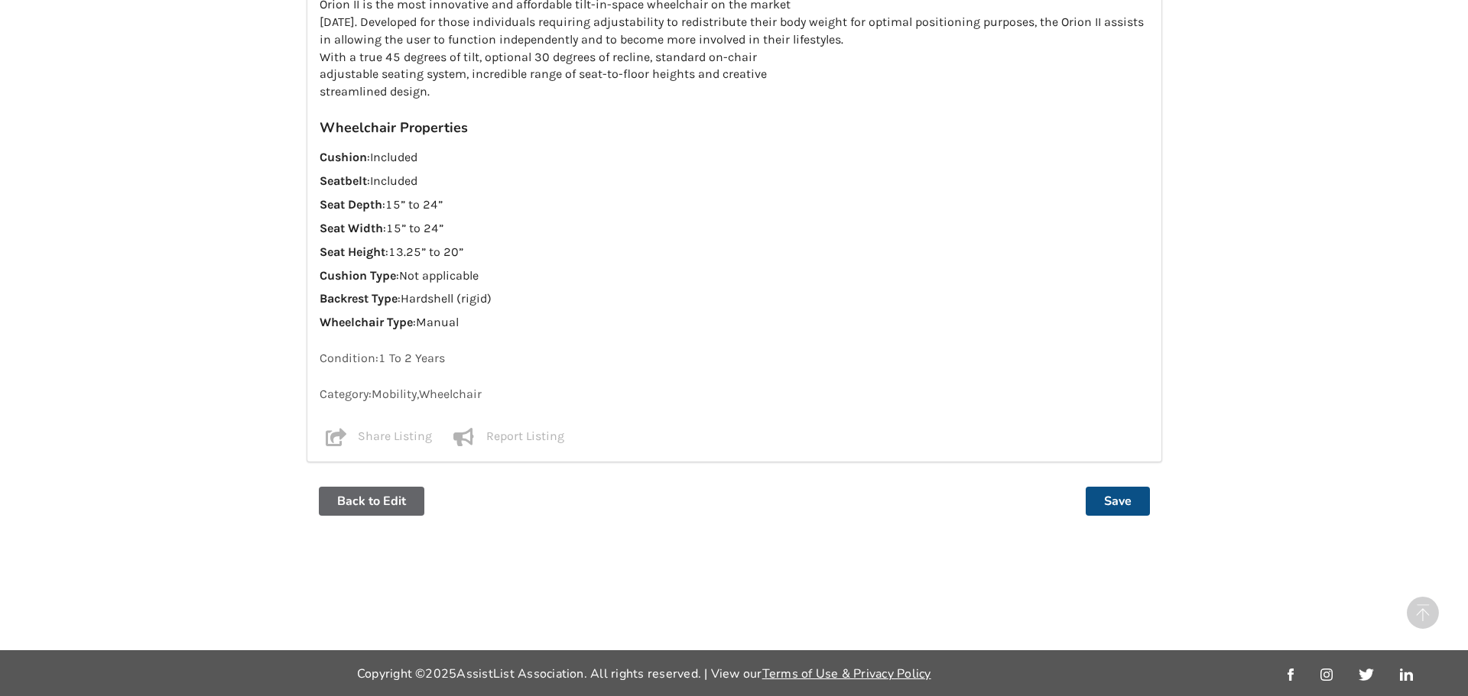
click at [1126, 498] on button "Save" at bounding box center [1117, 501] width 64 height 29
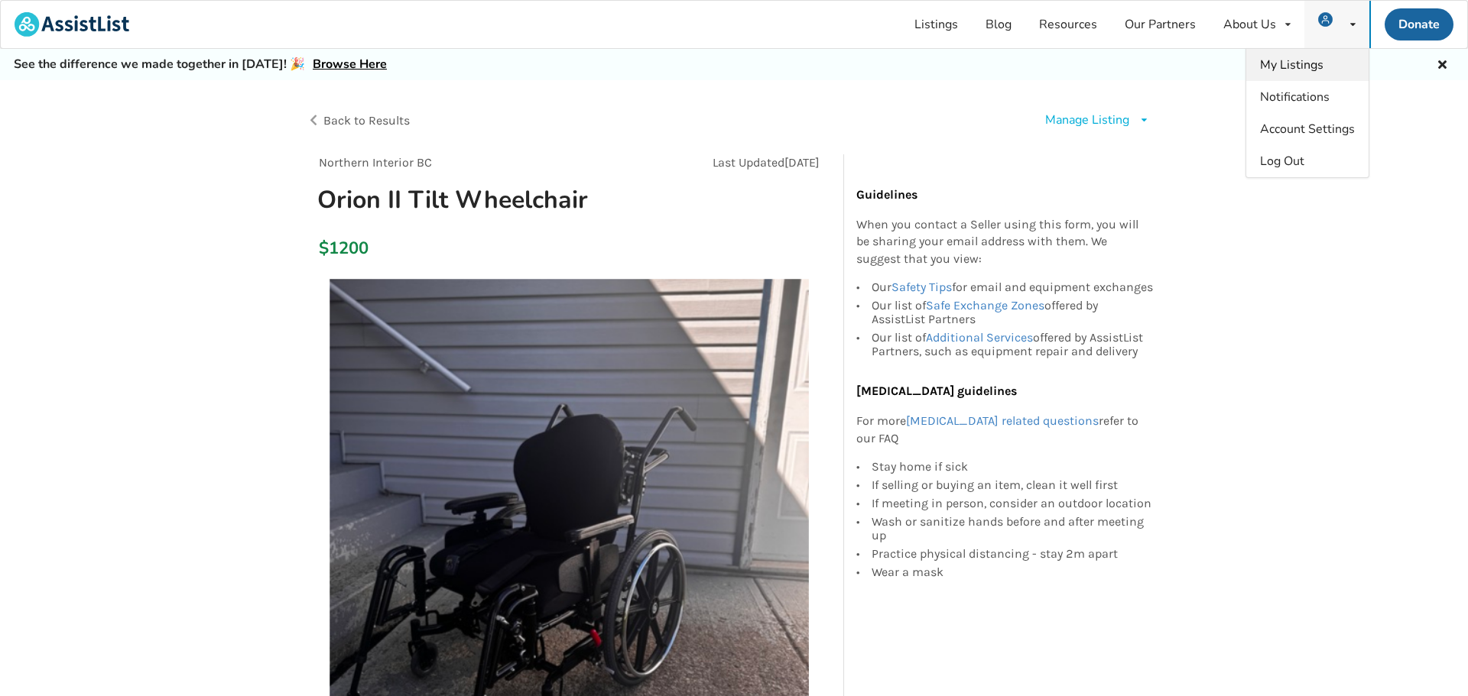
click at [1305, 62] on span "My Listings" at bounding box center [1291, 65] width 63 height 17
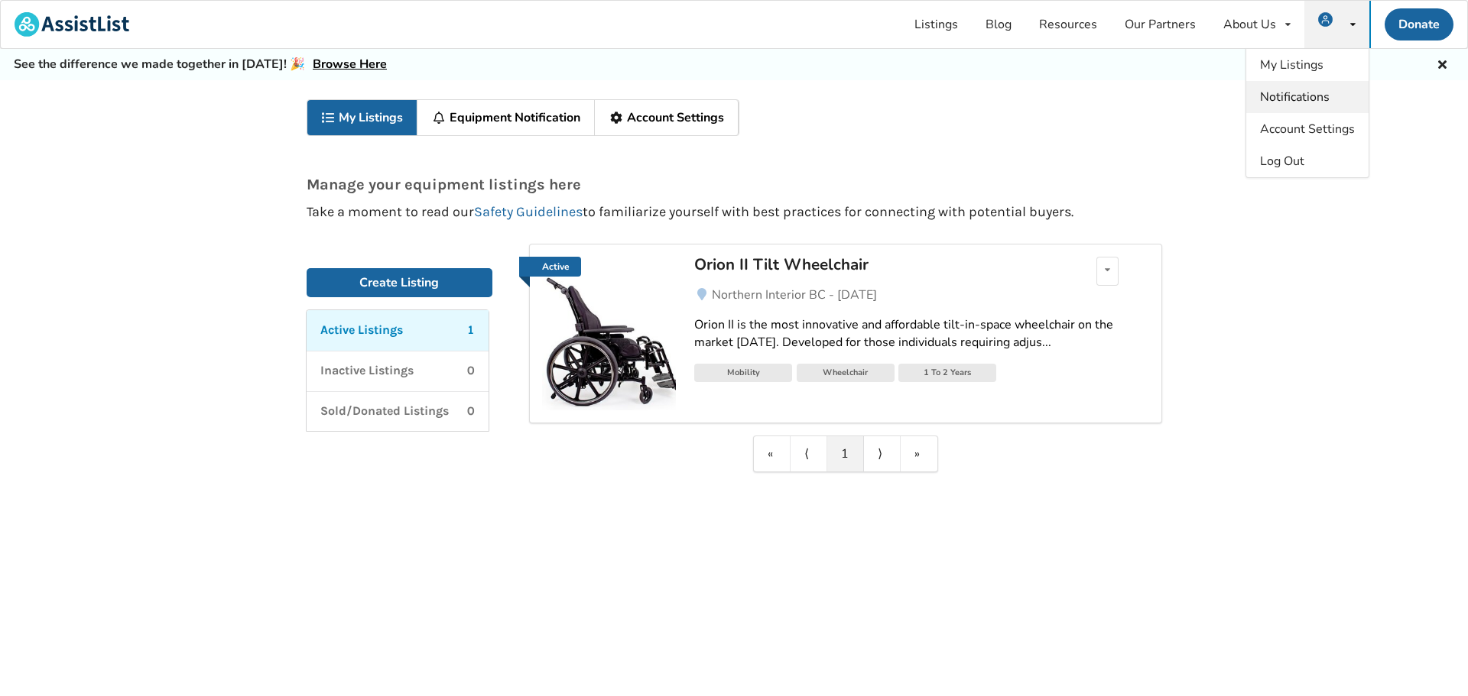
click at [1301, 96] on span "Notifications" at bounding box center [1295, 97] width 70 height 17
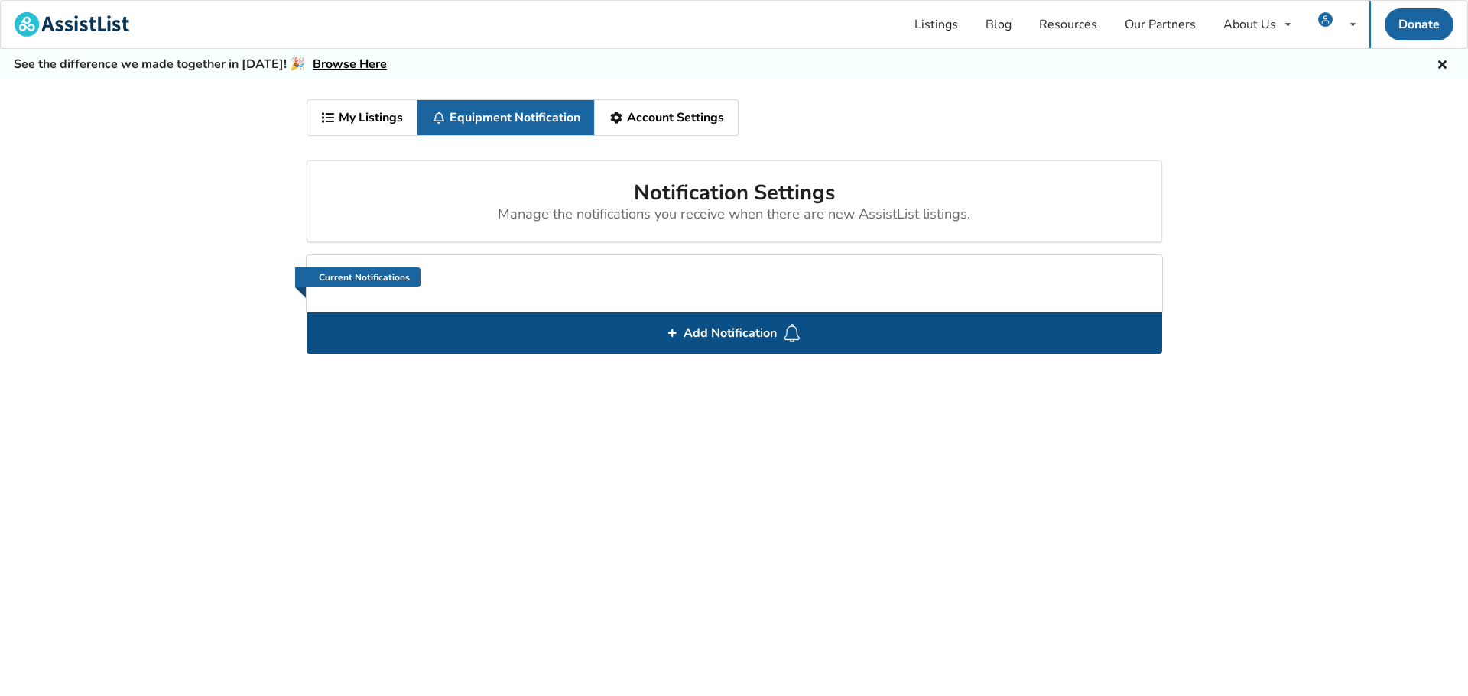
click at [736, 335] on span "Add Notification" at bounding box center [729, 333] width 105 height 24
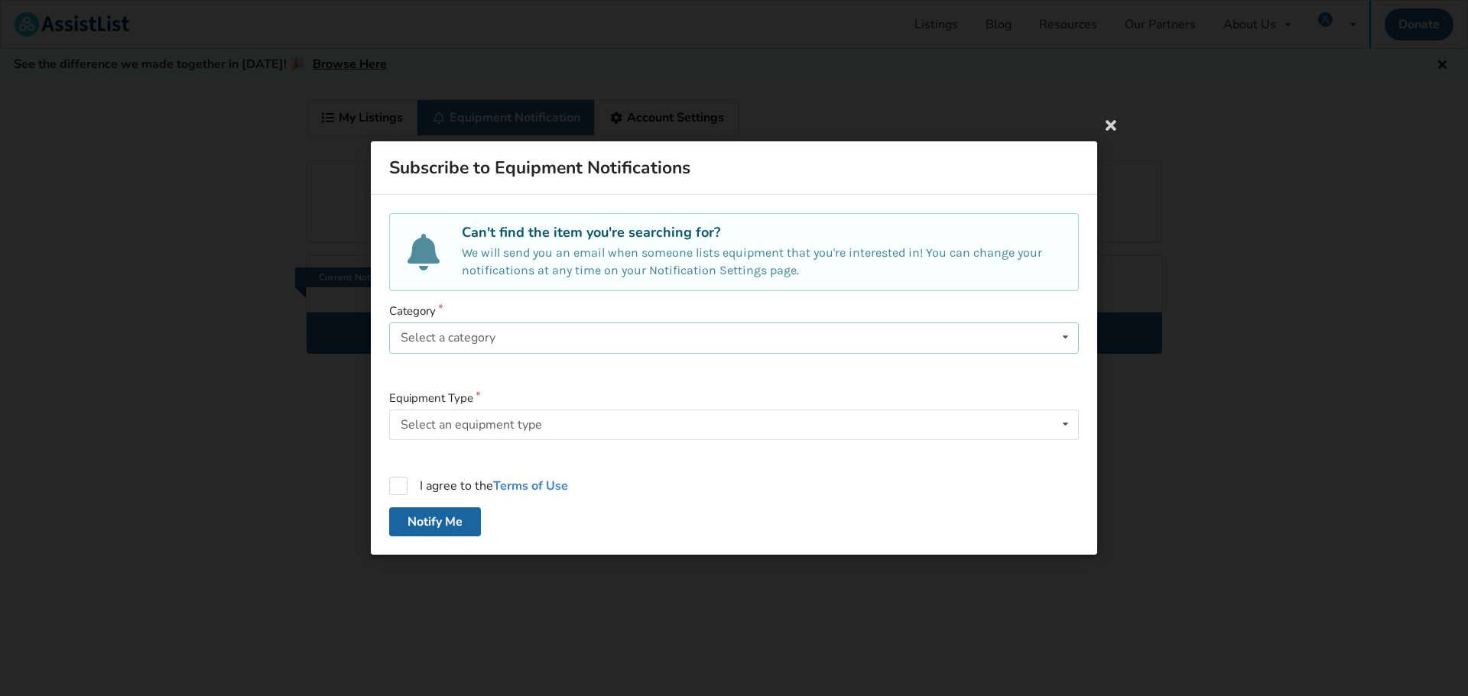
click at [570, 342] on div "Select a category Bathroom Safety Bedroom Equipment Daily Living Aids Mobility …" at bounding box center [733, 338] width 689 height 31
click at [1285, 333] on div "Subscribe to Equipment Notifications Can't find the item you're searching for? …" at bounding box center [734, 348] width 1468 height 696
